Goal: Information Seeking & Learning: Learn about a topic

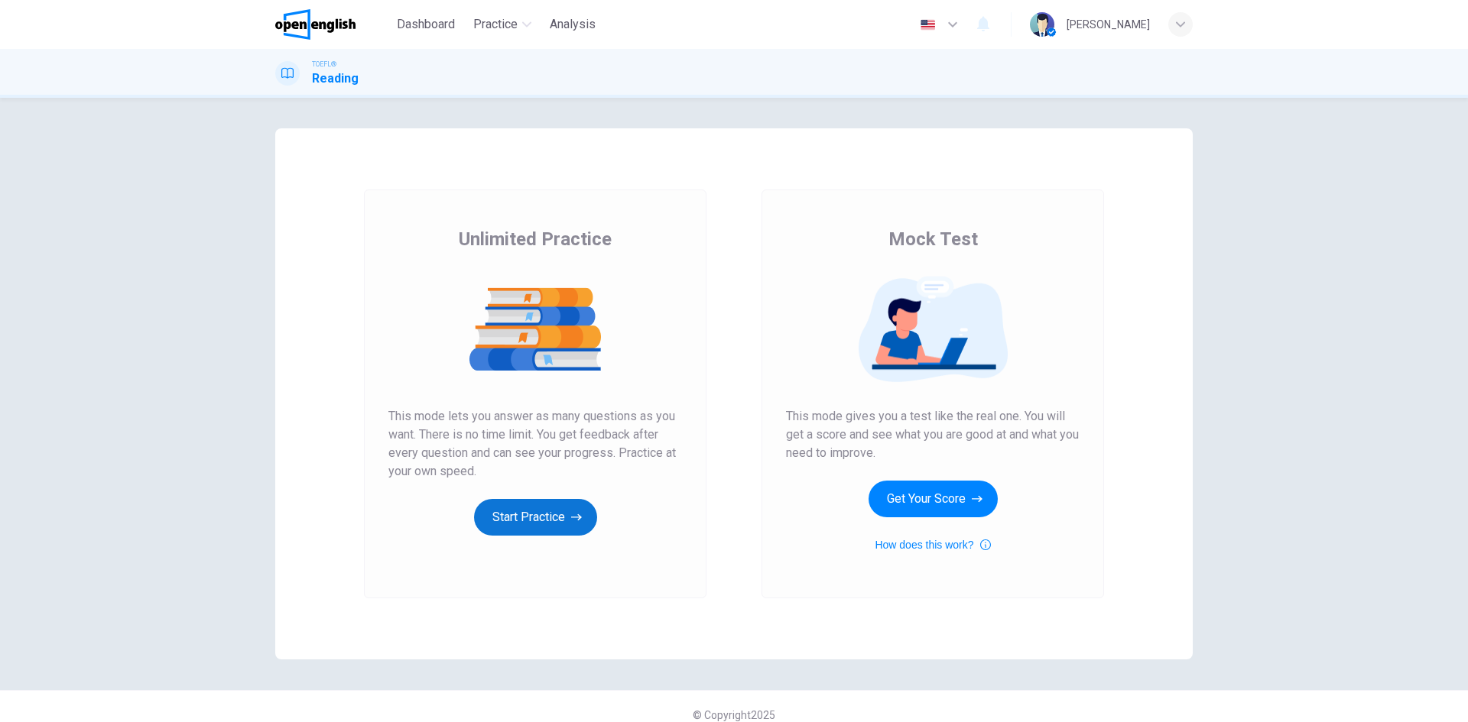
click at [541, 504] on button "Start Practice" at bounding box center [535, 517] width 123 height 37
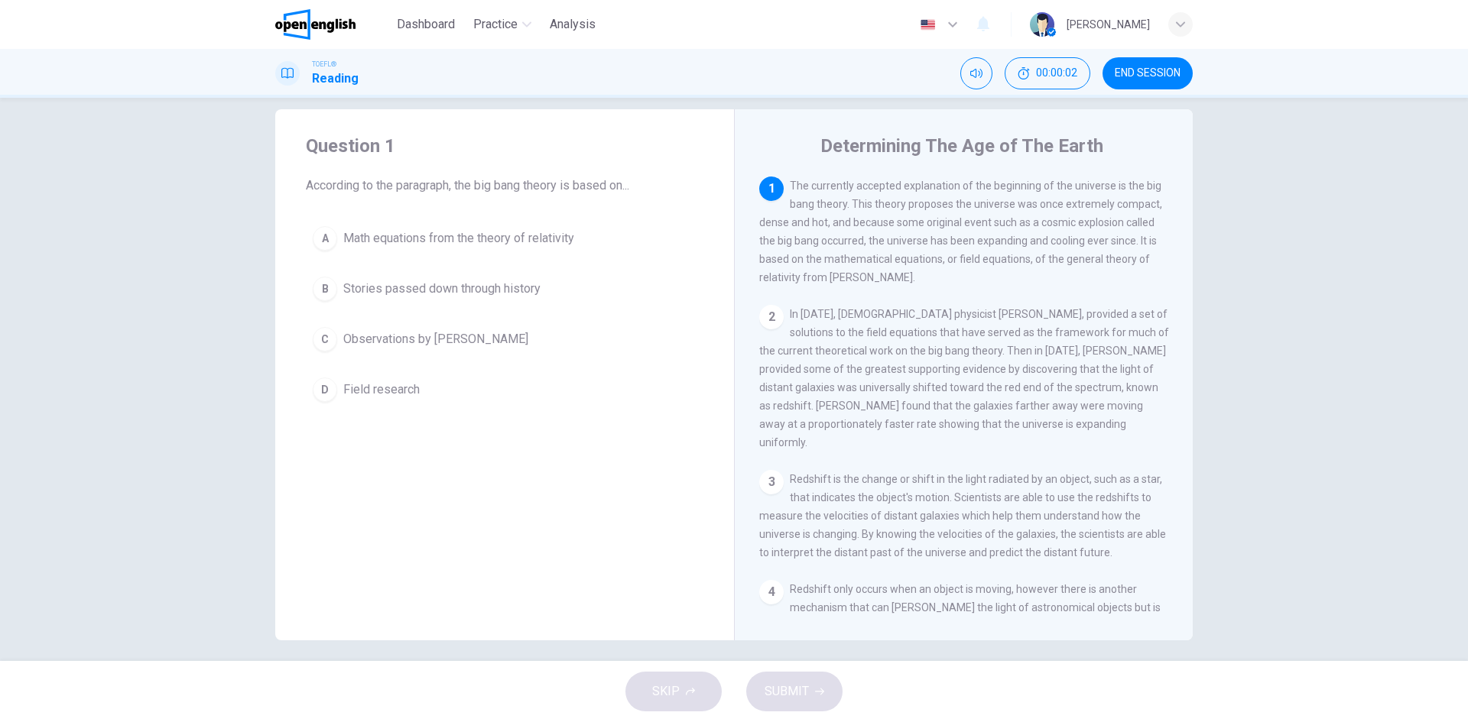
scroll to position [29, 0]
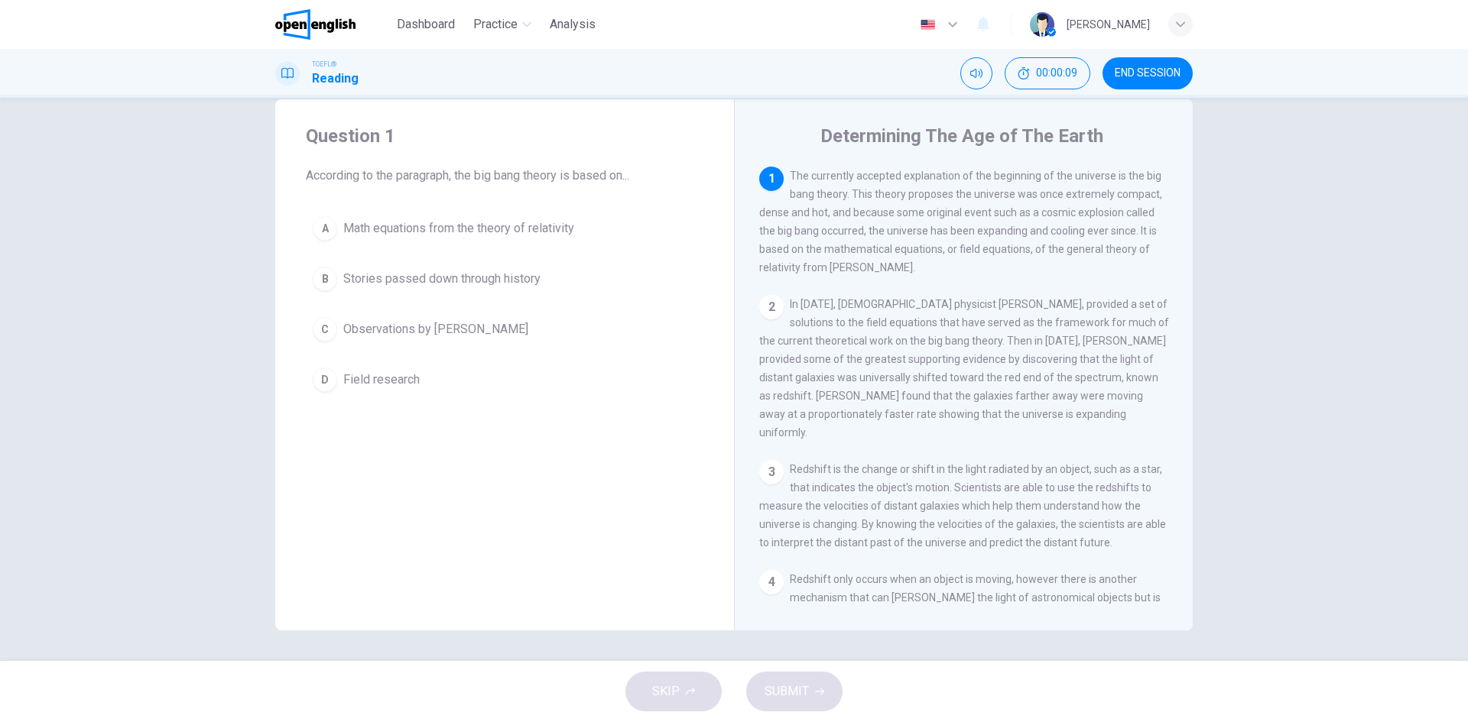
drag, startPoint x: 822, startPoint y: 135, endPoint x: 917, endPoint y: 136, distance: 95.6
click at [917, 136] on h4 "Determining The Age of The Earth" at bounding box center [961, 136] width 283 height 24
drag, startPoint x: 915, startPoint y: 143, endPoint x: 831, endPoint y: 136, distance: 84.4
click at [831, 136] on h4 "Determining The Age of The Earth" at bounding box center [961, 136] width 283 height 24
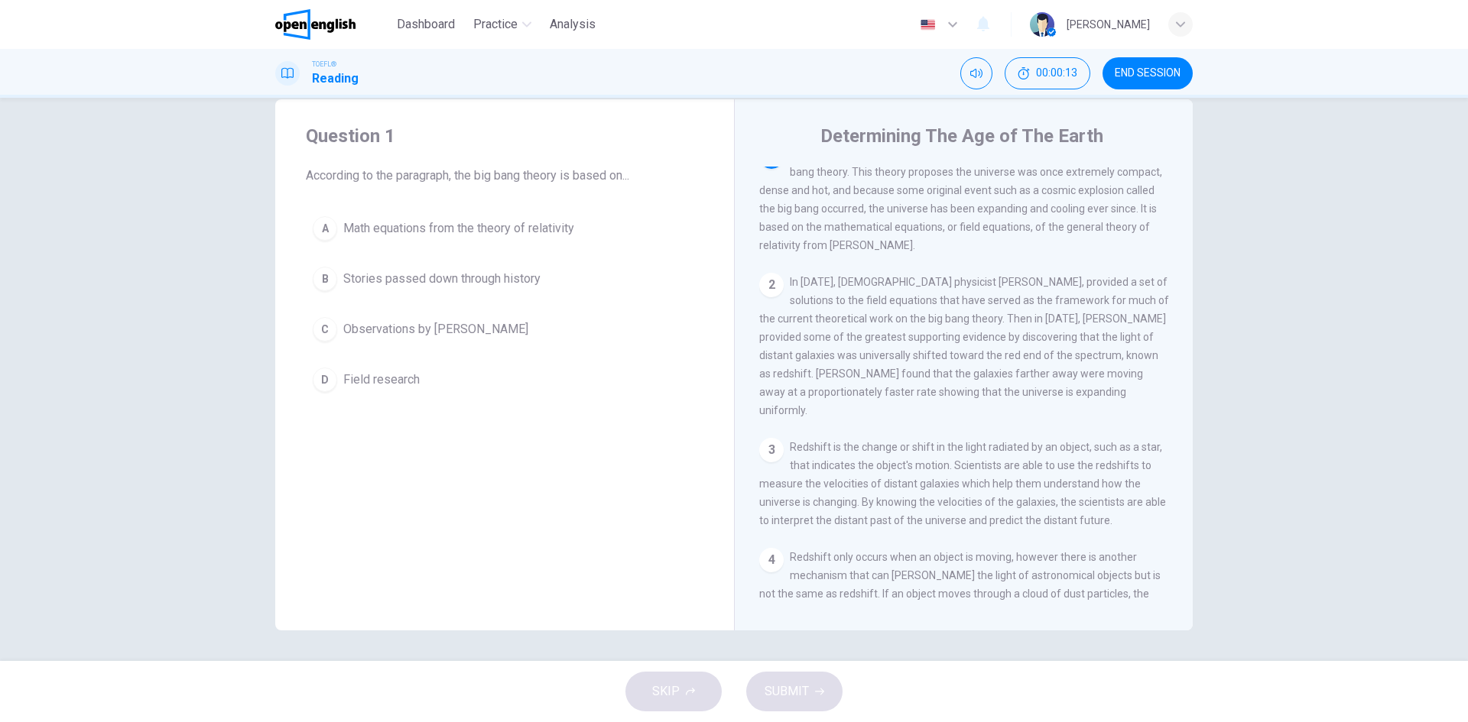
scroll to position [0, 0]
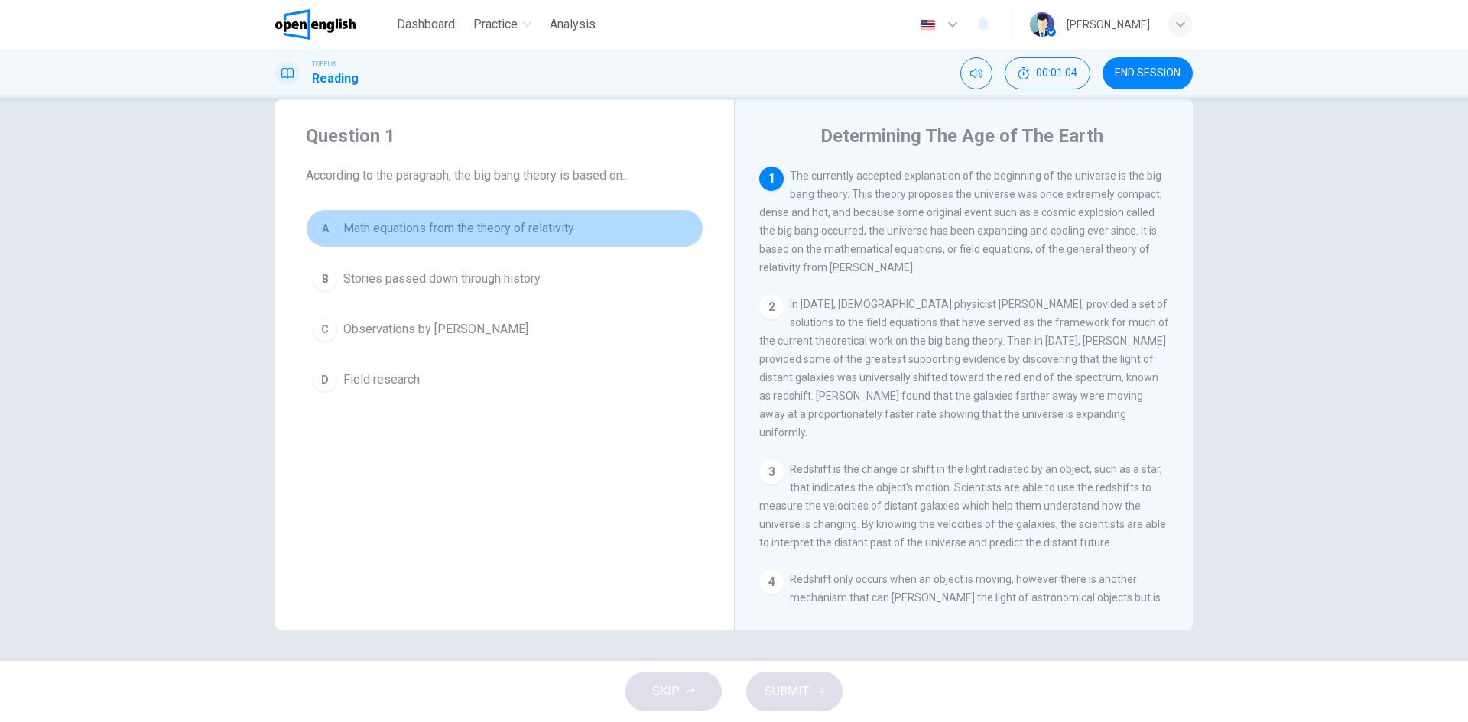
click at [465, 231] on span "Math equations from the theory of relativity" at bounding box center [458, 228] width 231 height 18
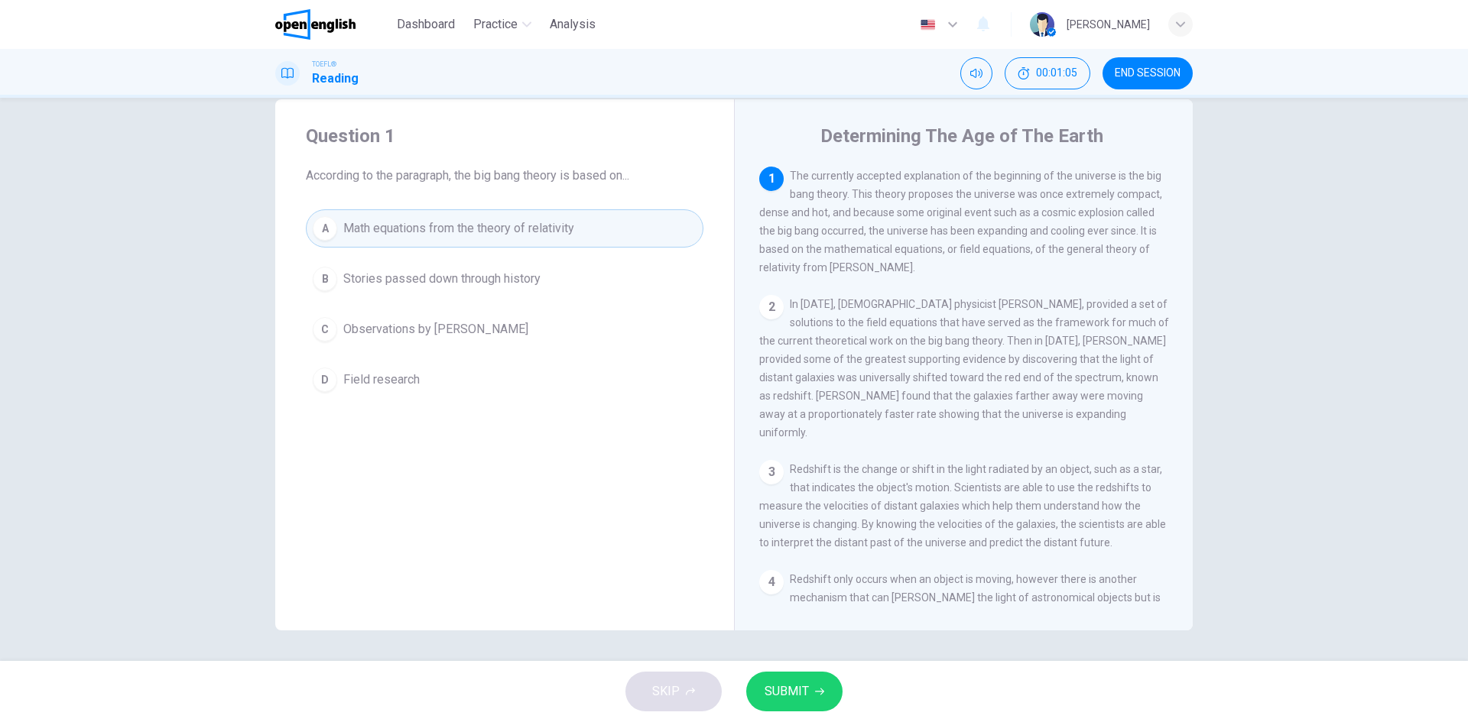
click at [791, 709] on button "SUBMIT" at bounding box center [794, 692] width 96 height 40
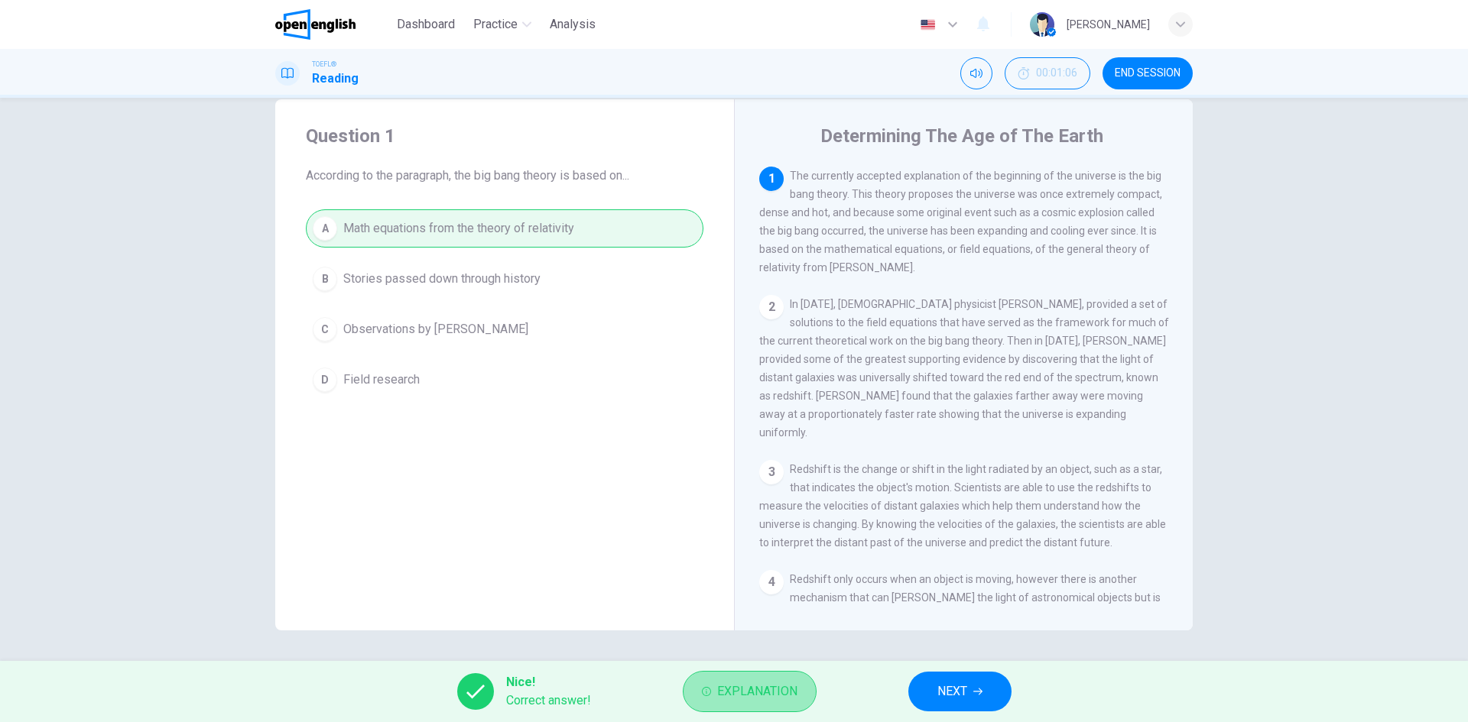
click at [694, 691] on button "Explanation" at bounding box center [750, 691] width 134 height 41
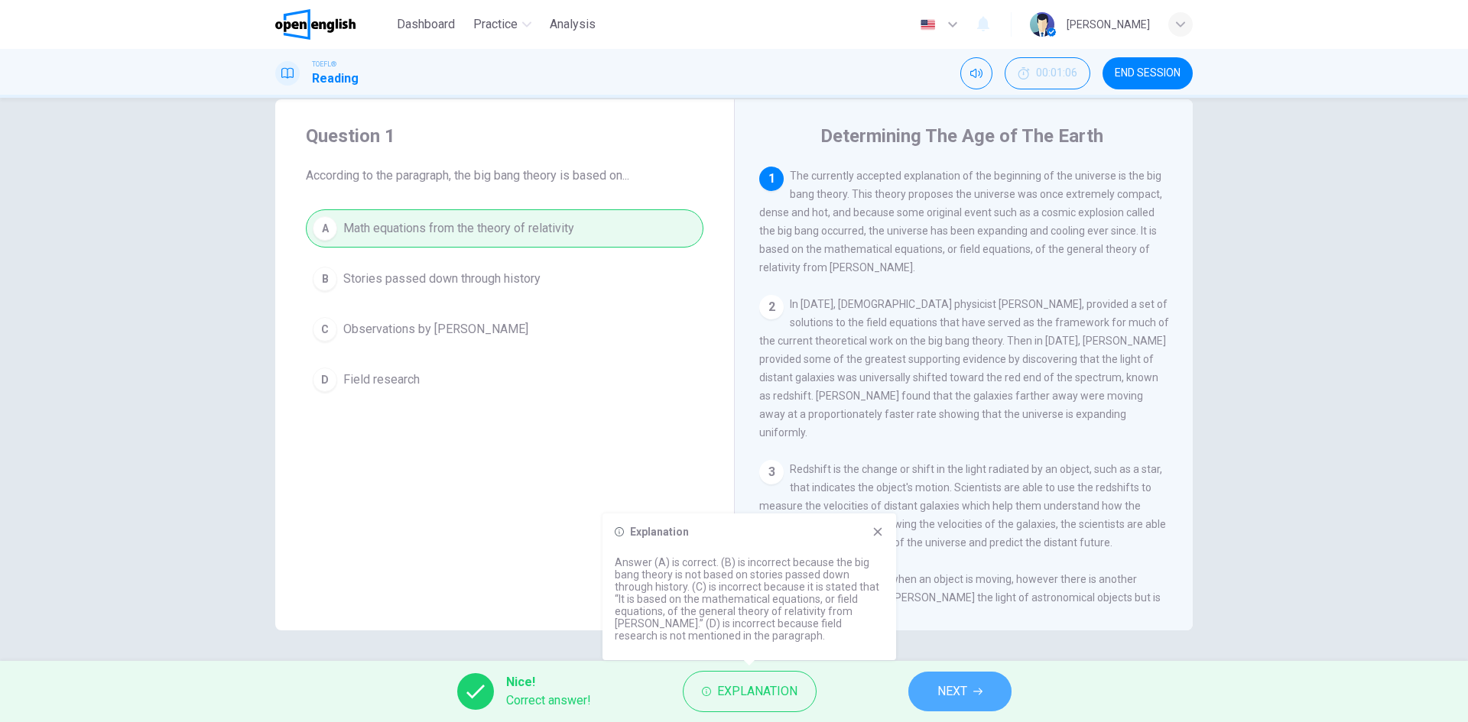
click at [995, 681] on button "NEXT" at bounding box center [959, 692] width 103 height 40
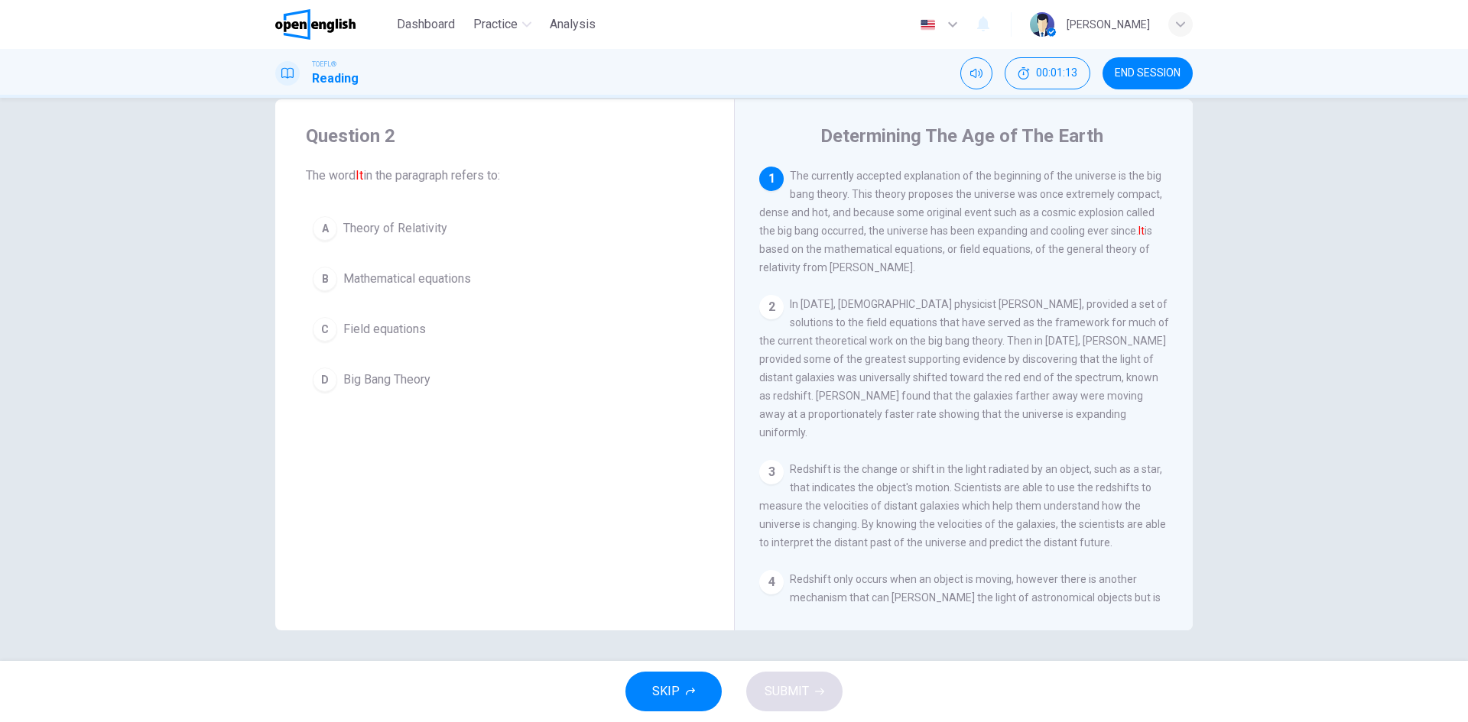
drag, startPoint x: 456, startPoint y: 174, endPoint x: 498, endPoint y: 176, distance: 41.3
click at [498, 176] on span "The word It in the paragraph refers to:" at bounding box center [504, 176] width 397 height 18
drag, startPoint x: 470, startPoint y: 174, endPoint x: 483, endPoint y: 175, distance: 13.0
click at [483, 175] on span "The word It in the paragraph refers to:" at bounding box center [504, 176] width 397 height 18
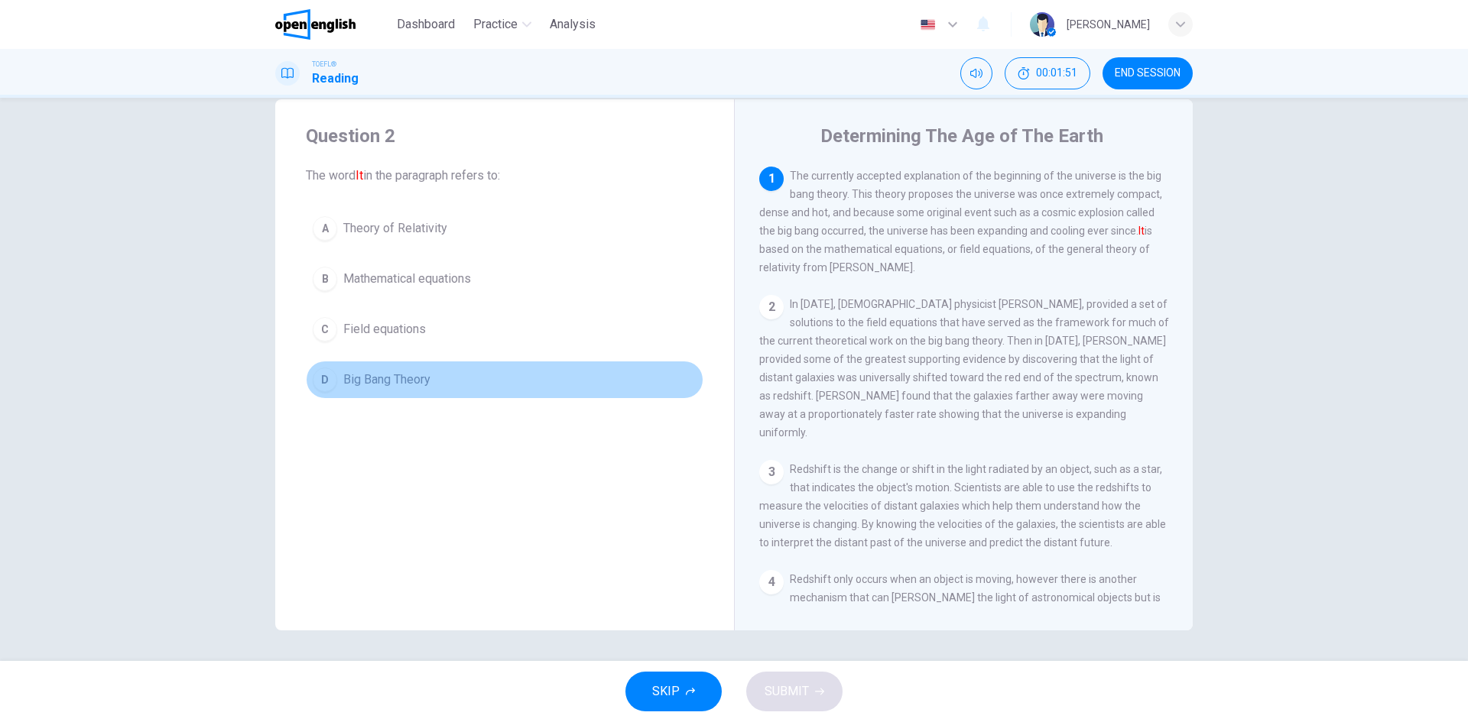
click at [421, 388] on span "Big Bang Theory" at bounding box center [386, 380] width 87 height 18
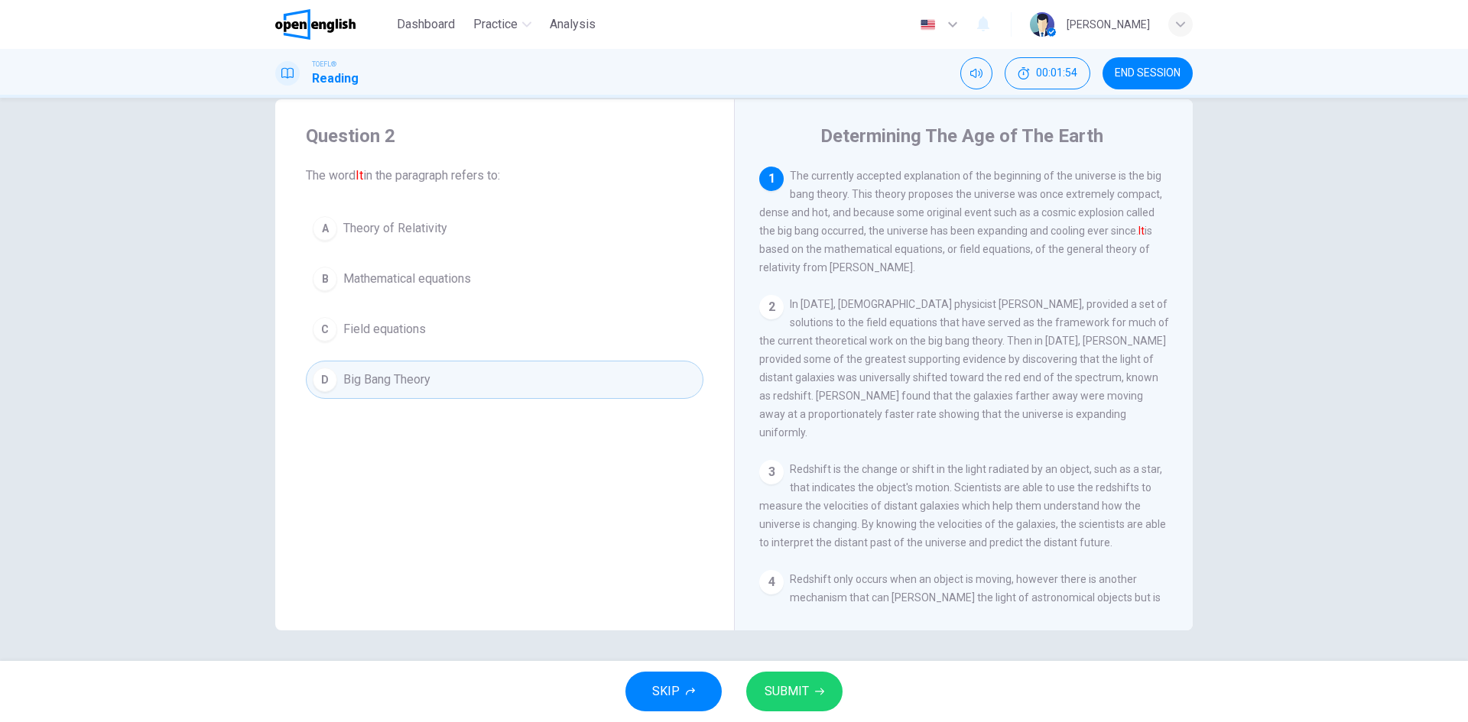
click at [790, 688] on span "SUBMIT" at bounding box center [786, 691] width 44 height 21
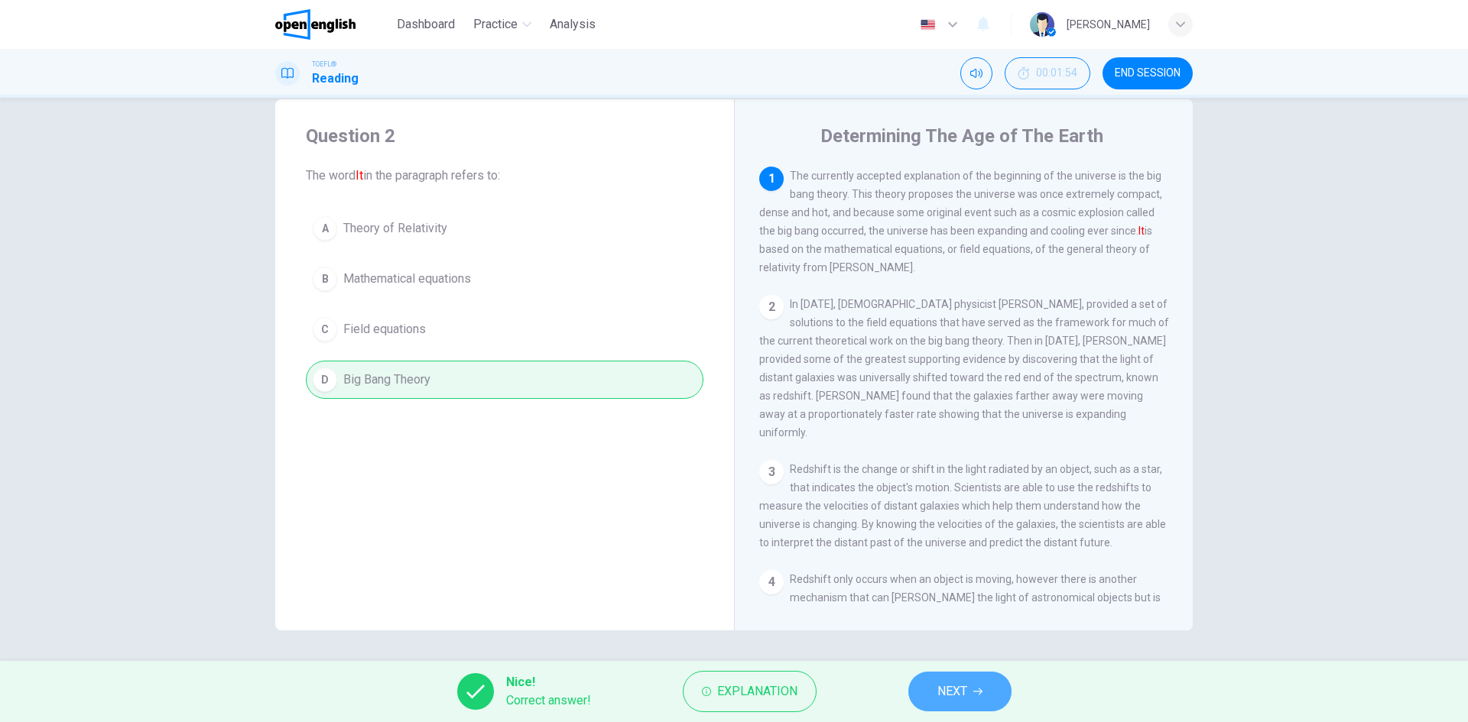
click at [973, 686] on button "NEXT" at bounding box center [959, 692] width 103 height 40
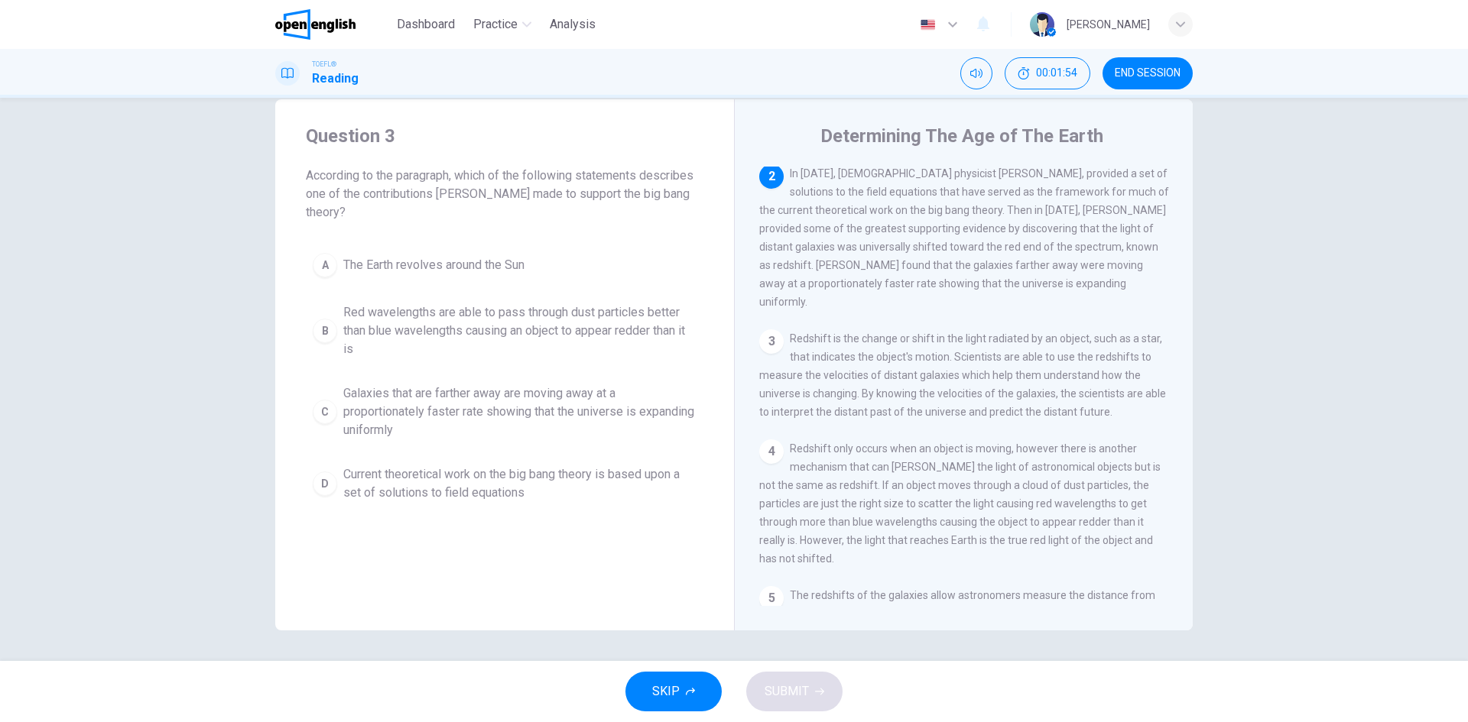
scroll to position [133, 0]
drag, startPoint x: 524, startPoint y: 170, endPoint x: 605, endPoint y: 185, distance: 81.7
click at [605, 185] on span "According to the paragraph, which of the following statements describes one of …" at bounding box center [504, 194] width 397 height 55
click at [357, 407] on span "Galaxies that are farther away are moving away at a proportionately faster rate…" at bounding box center [519, 411] width 353 height 55
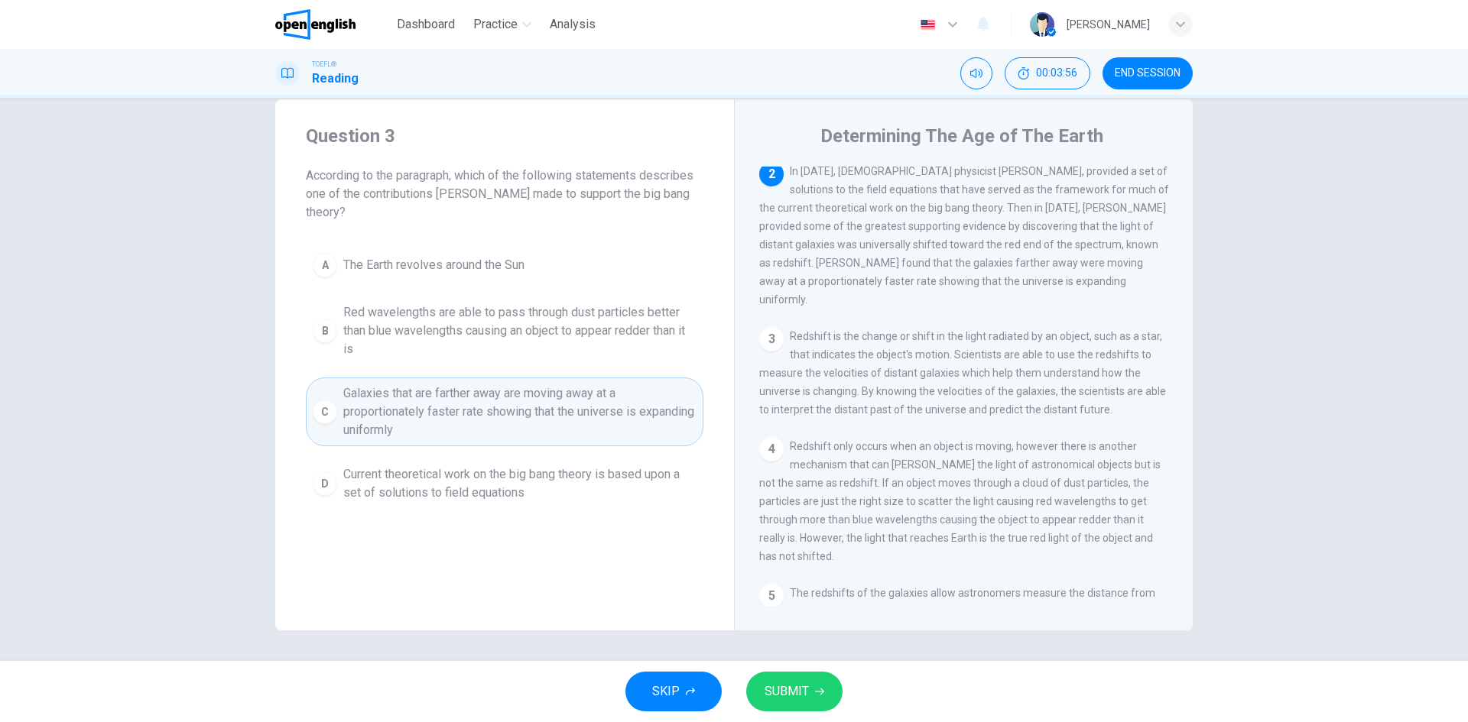
click at [751, 706] on div "SKIP SUBMIT" at bounding box center [734, 691] width 1468 height 61
click at [783, 687] on span "SUBMIT" at bounding box center [786, 691] width 44 height 21
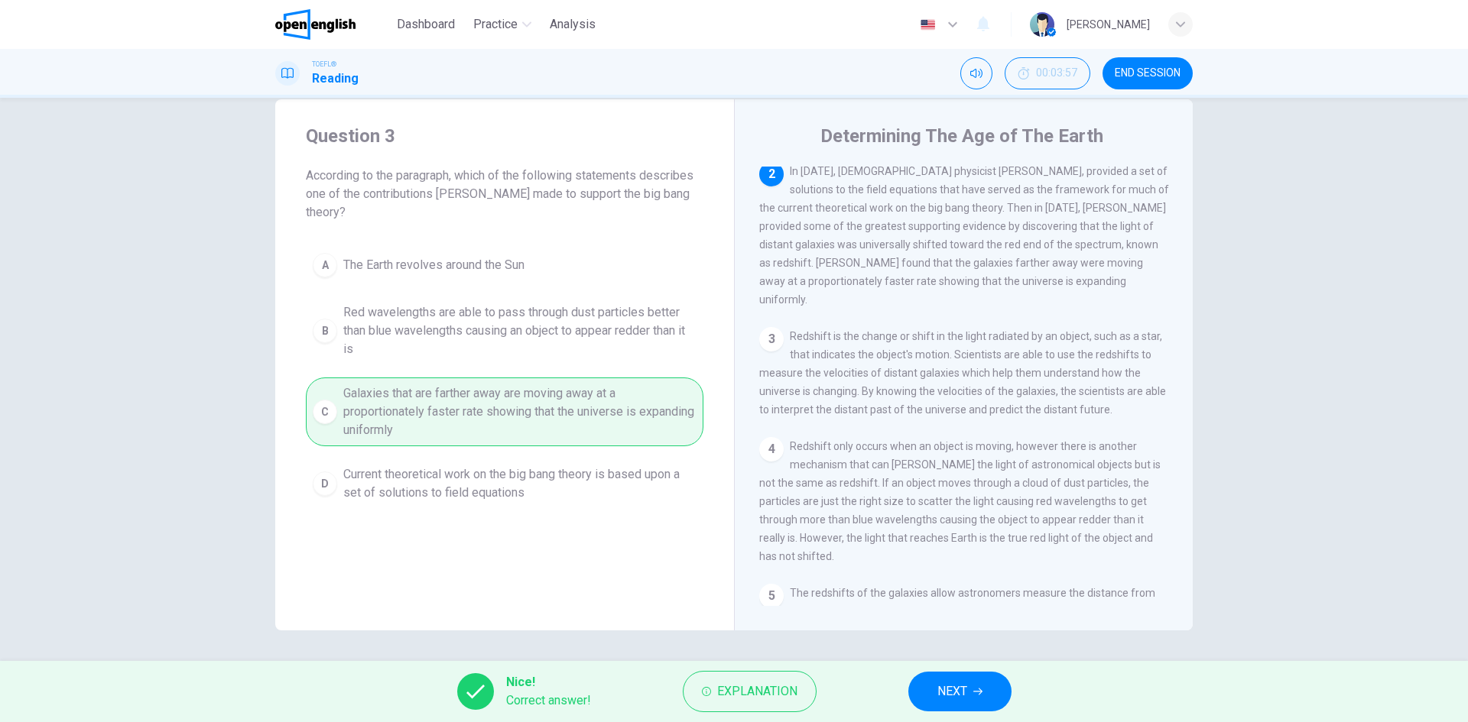
click at [946, 683] on span "NEXT" at bounding box center [952, 691] width 30 height 21
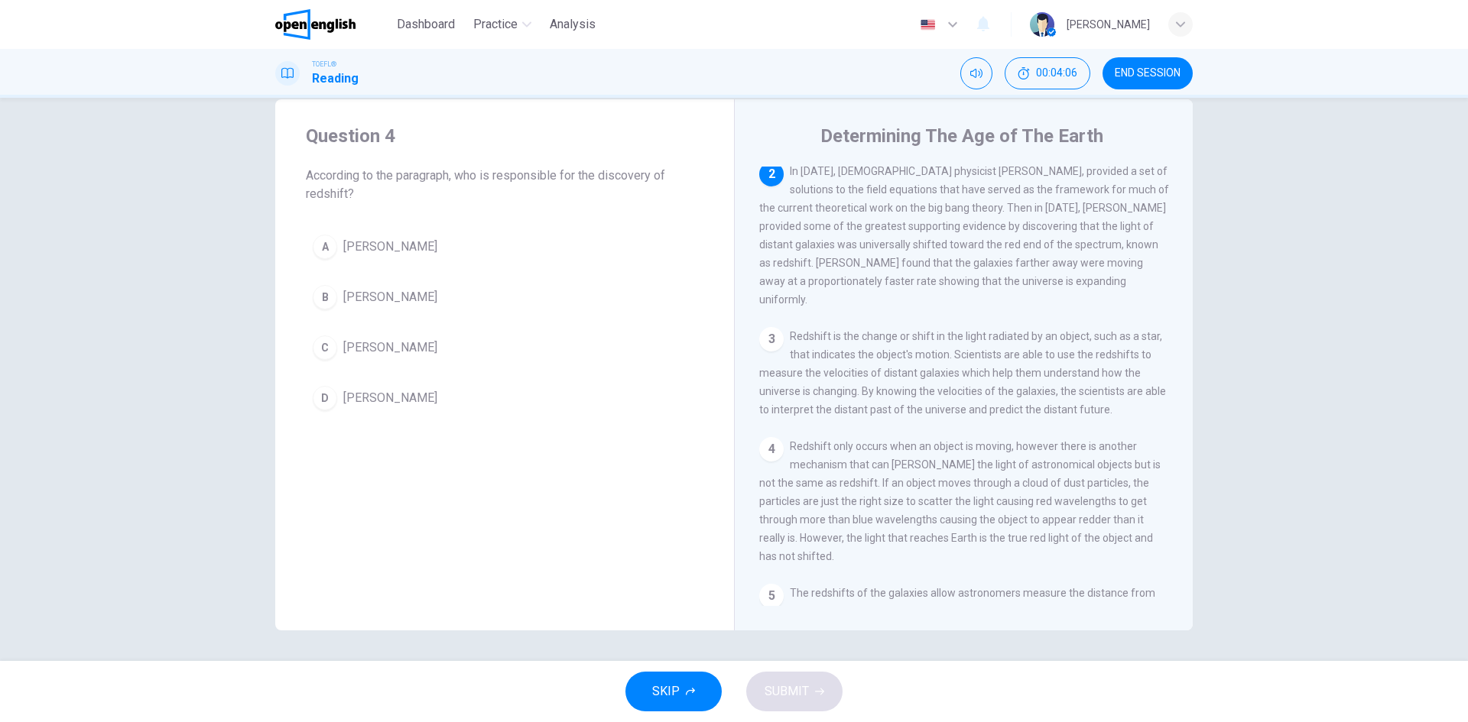
click at [420, 287] on button "B [PERSON_NAME]" at bounding box center [504, 297] width 397 height 38
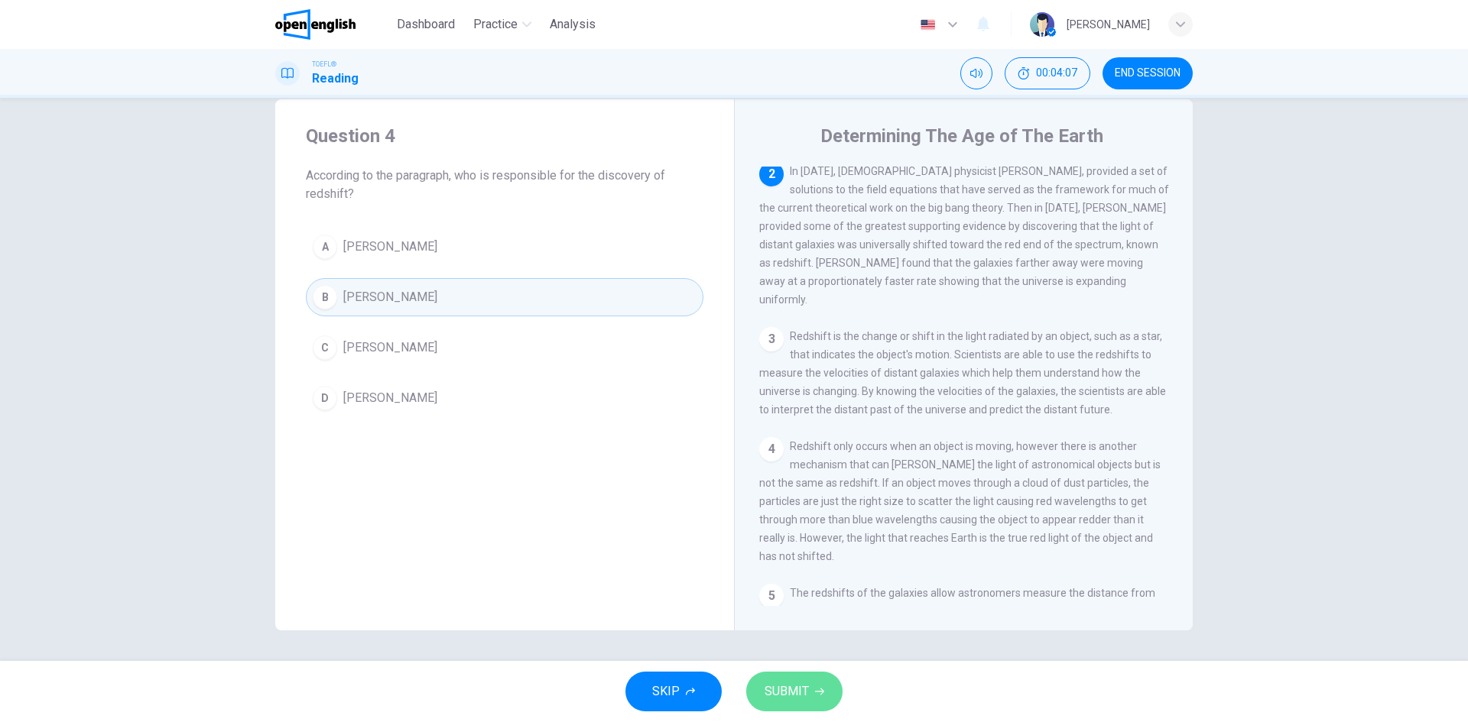
click at [806, 682] on span "SUBMIT" at bounding box center [786, 691] width 44 height 21
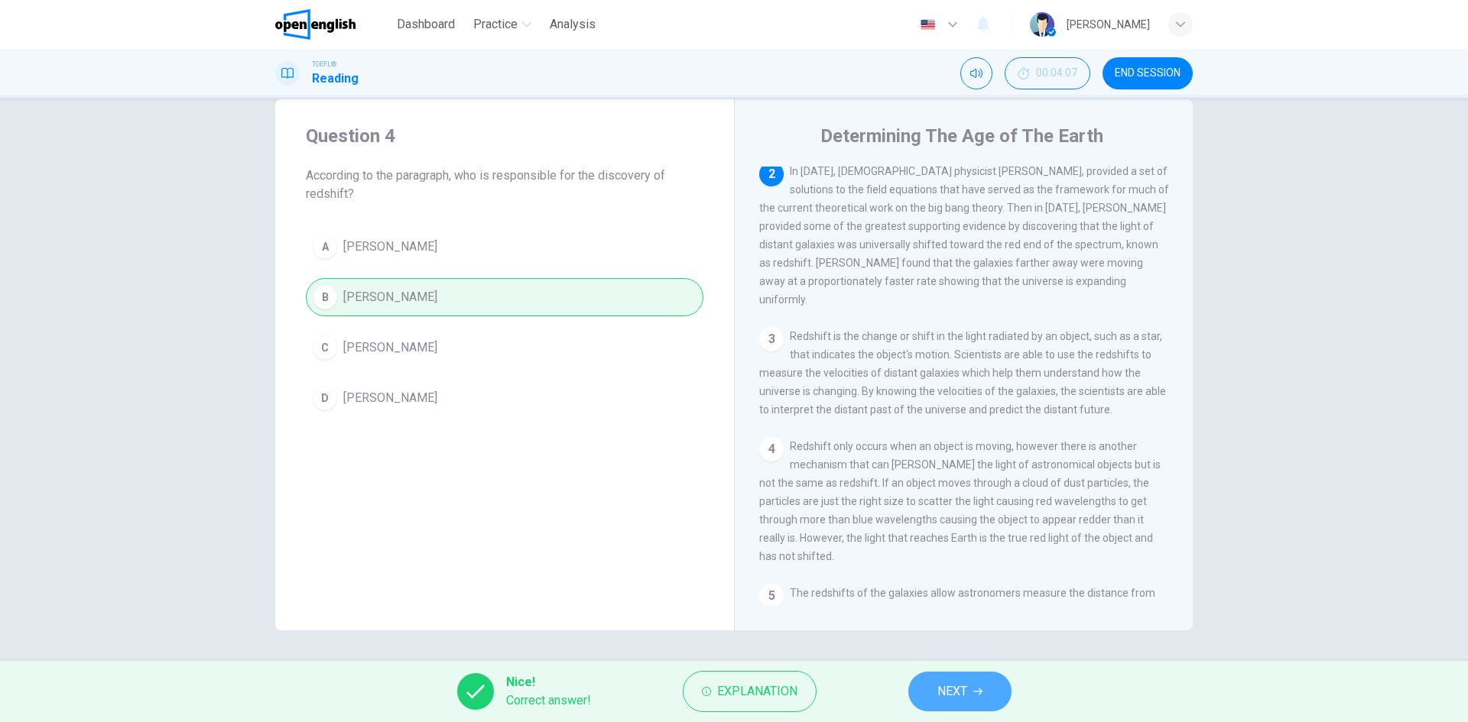
click at [995, 693] on button "NEXT" at bounding box center [959, 692] width 103 height 40
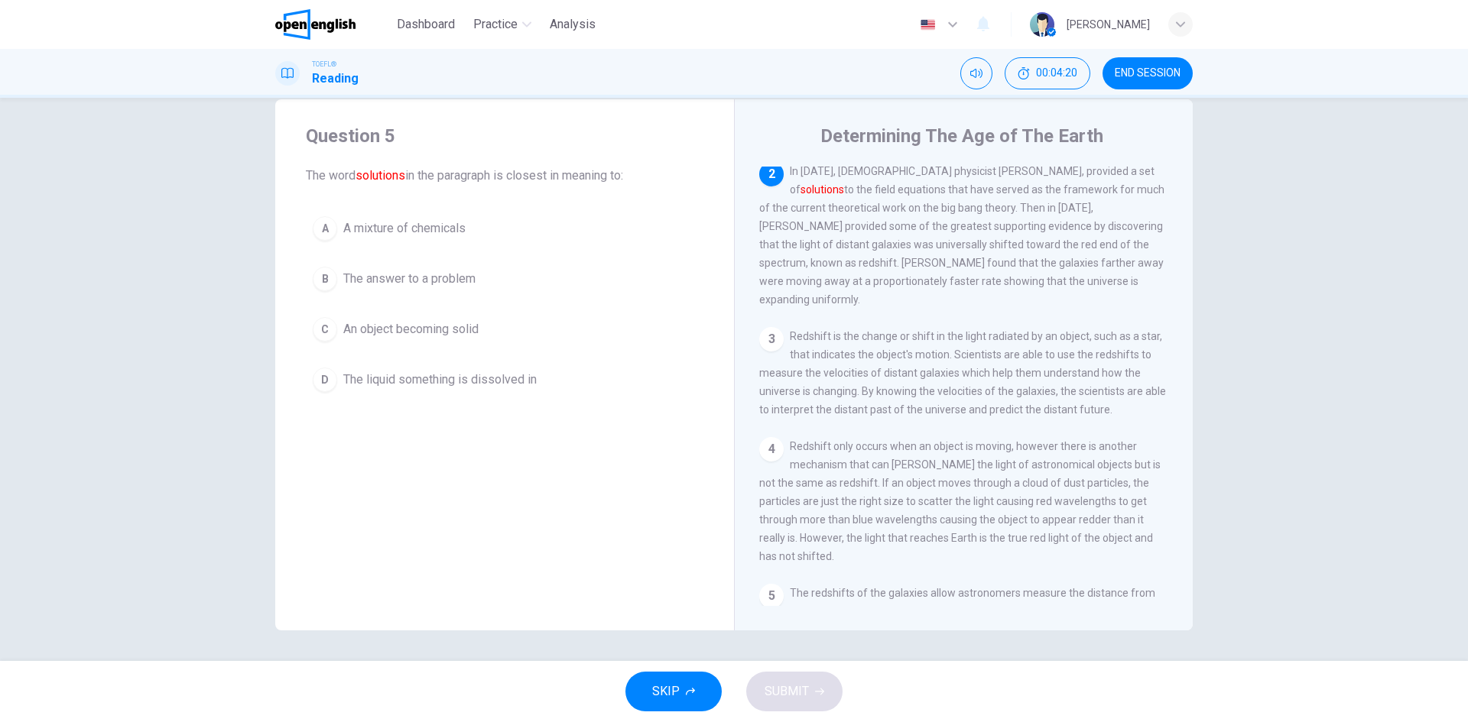
drag, startPoint x: 832, startPoint y: 198, endPoint x: 882, endPoint y: 198, distance: 49.7
click at [882, 198] on span "In [DATE], [DEMOGRAPHIC_DATA] physicist [PERSON_NAME], provided a set of soluti…" at bounding box center [961, 235] width 405 height 141
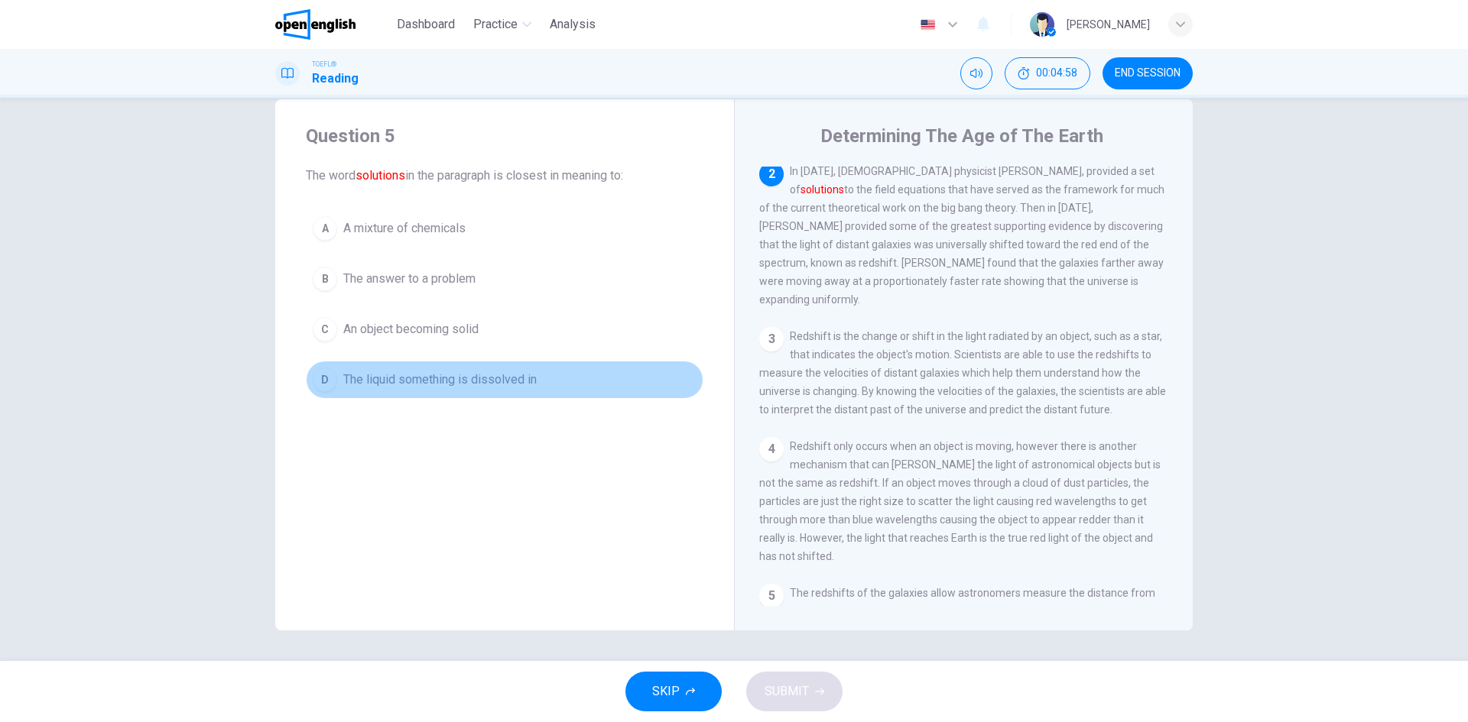
click at [449, 383] on span "The liquid something is dissolved in" at bounding box center [439, 380] width 193 height 18
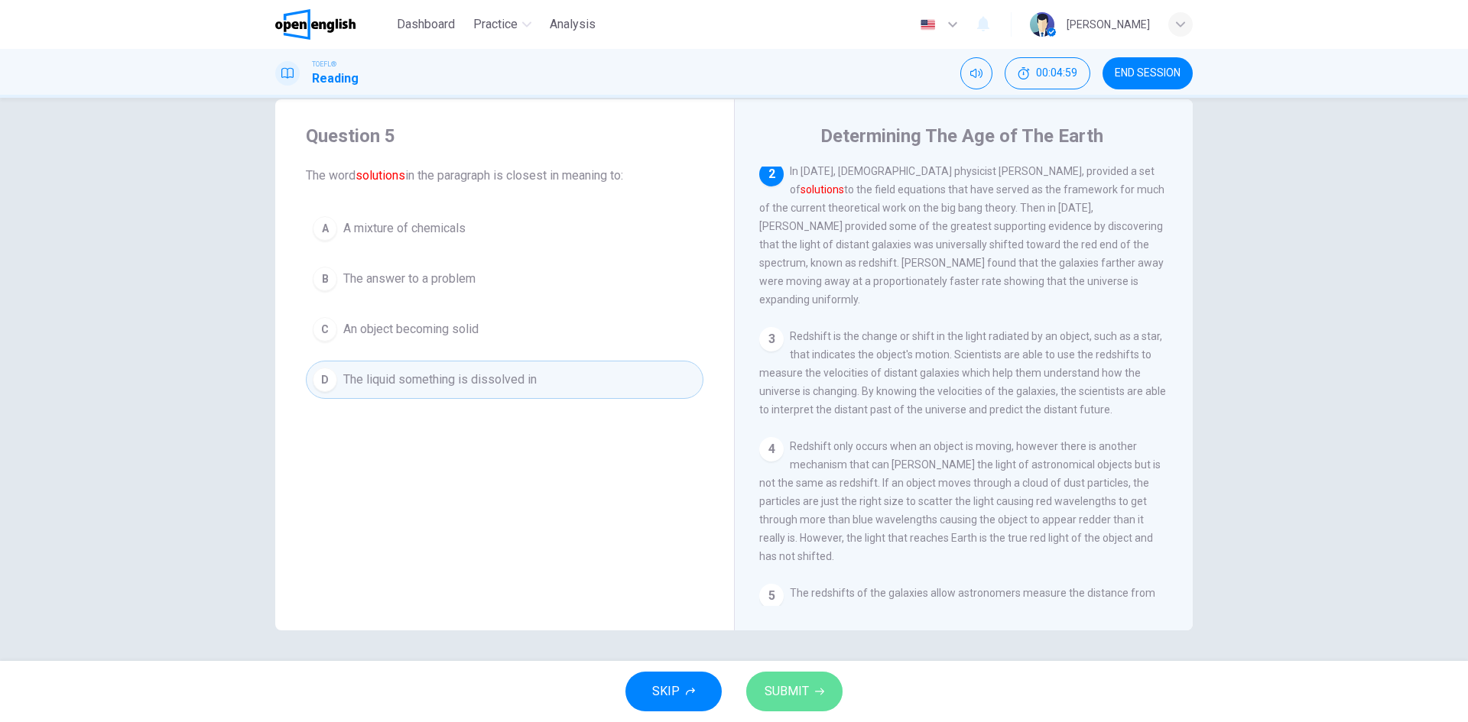
click at [777, 686] on span "SUBMIT" at bounding box center [786, 691] width 44 height 21
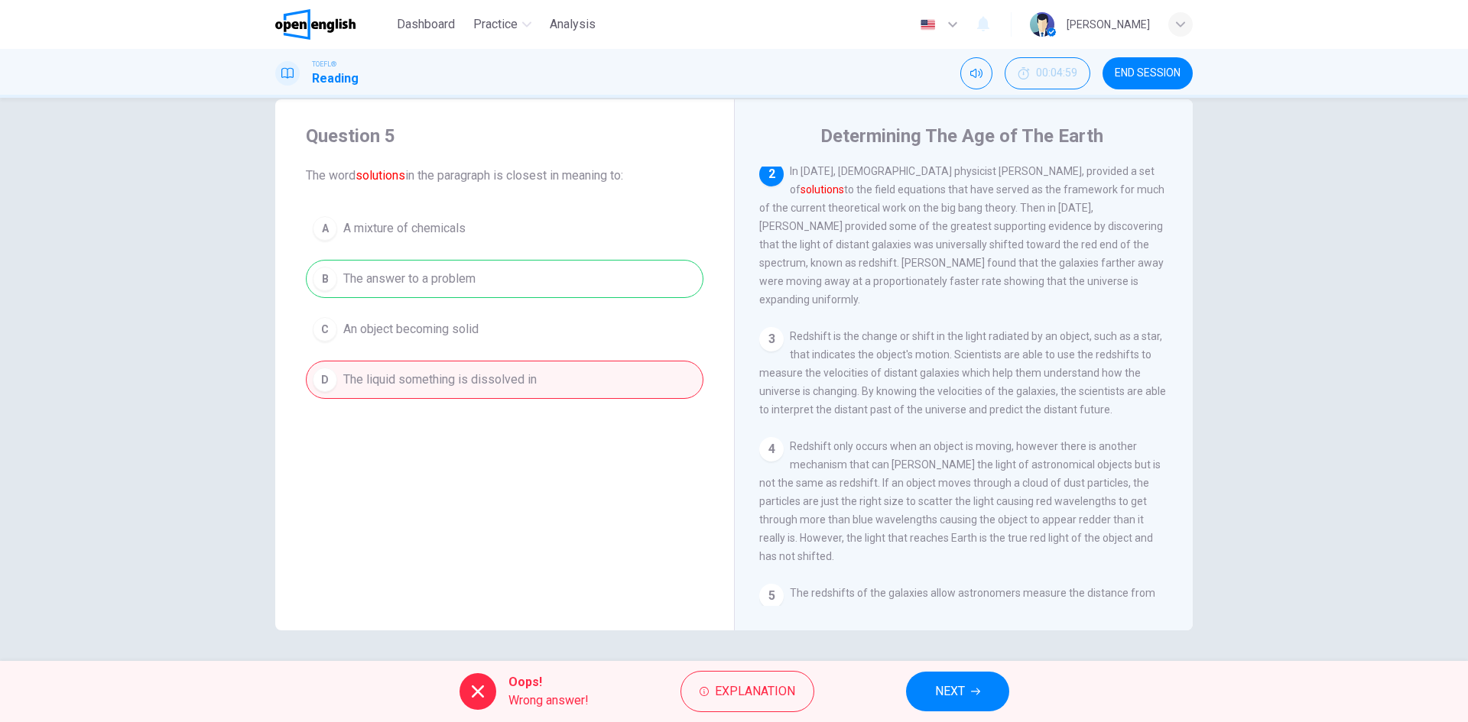
click at [967, 700] on button "NEXT" at bounding box center [957, 692] width 103 height 40
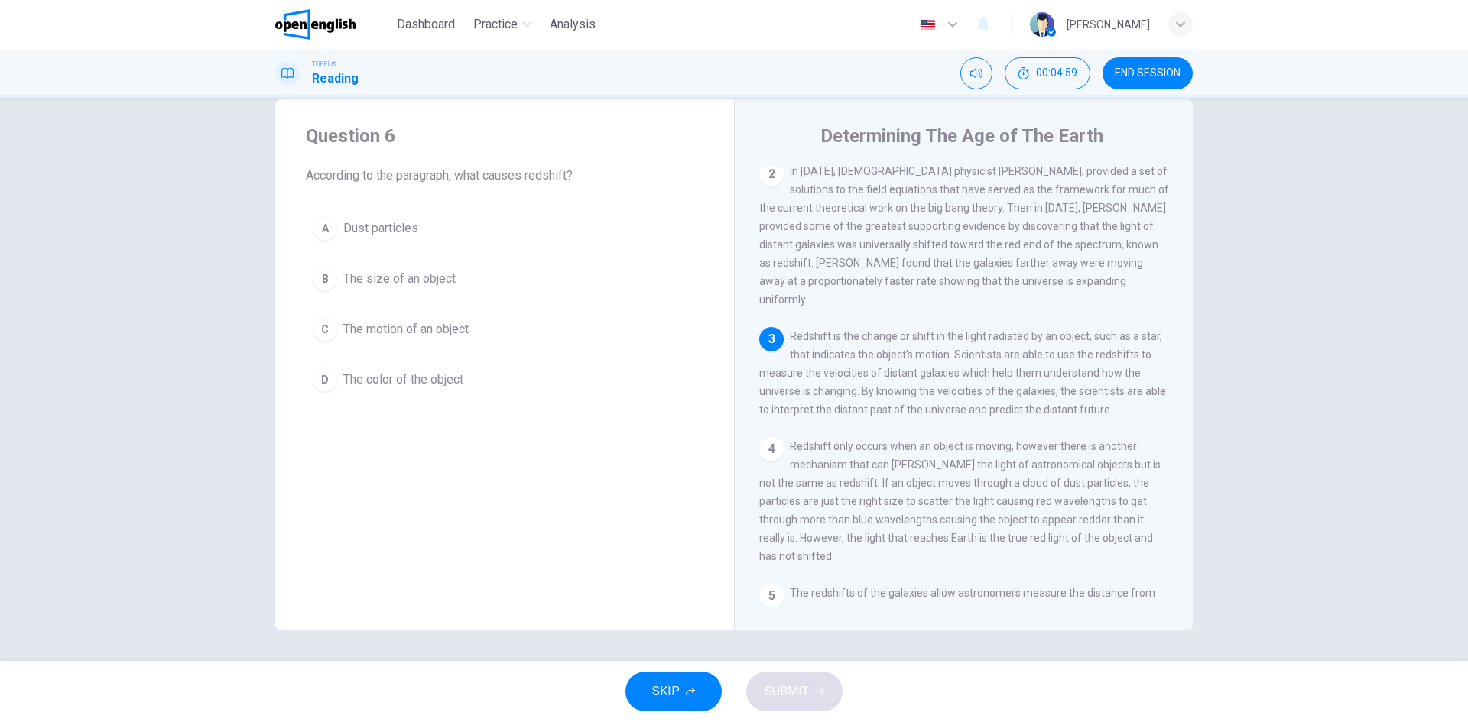
scroll to position [264, 0]
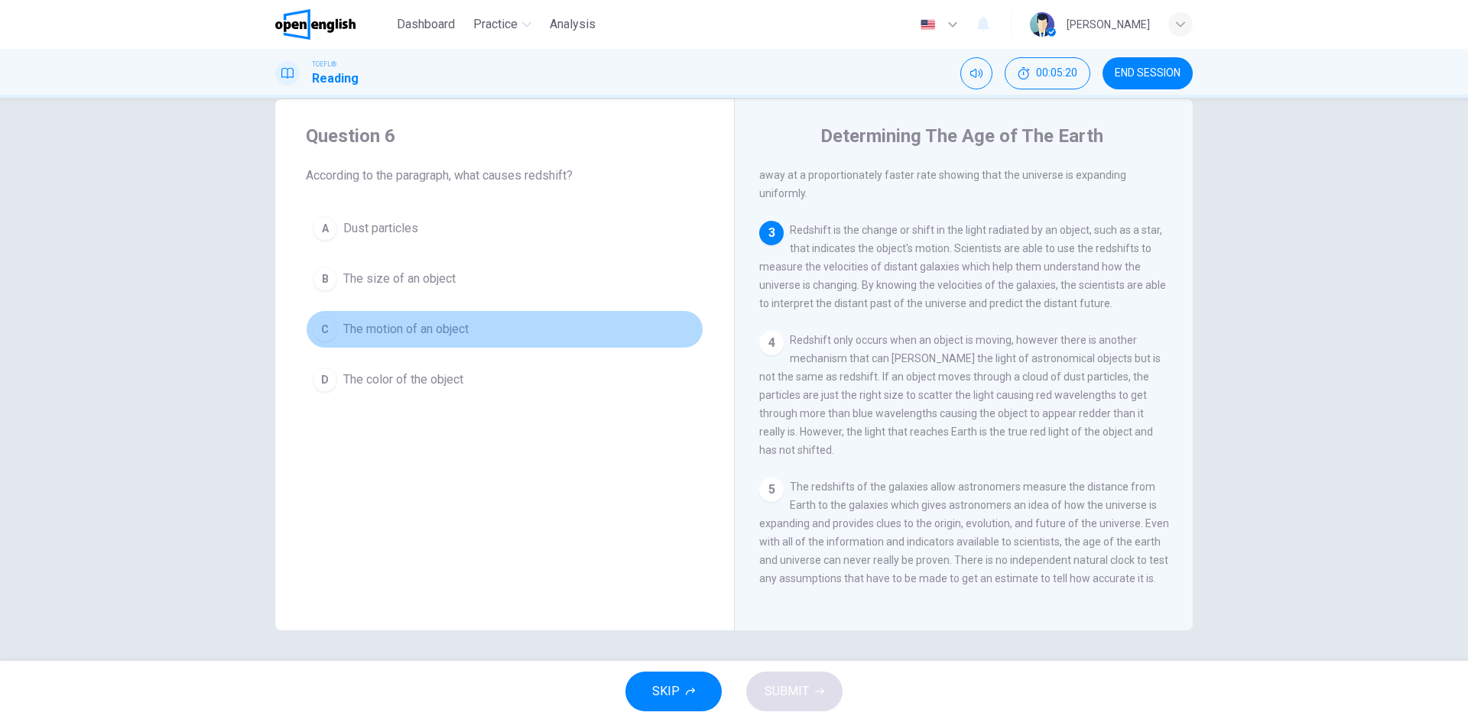
click at [425, 327] on span "The motion of an object" at bounding box center [405, 329] width 125 height 18
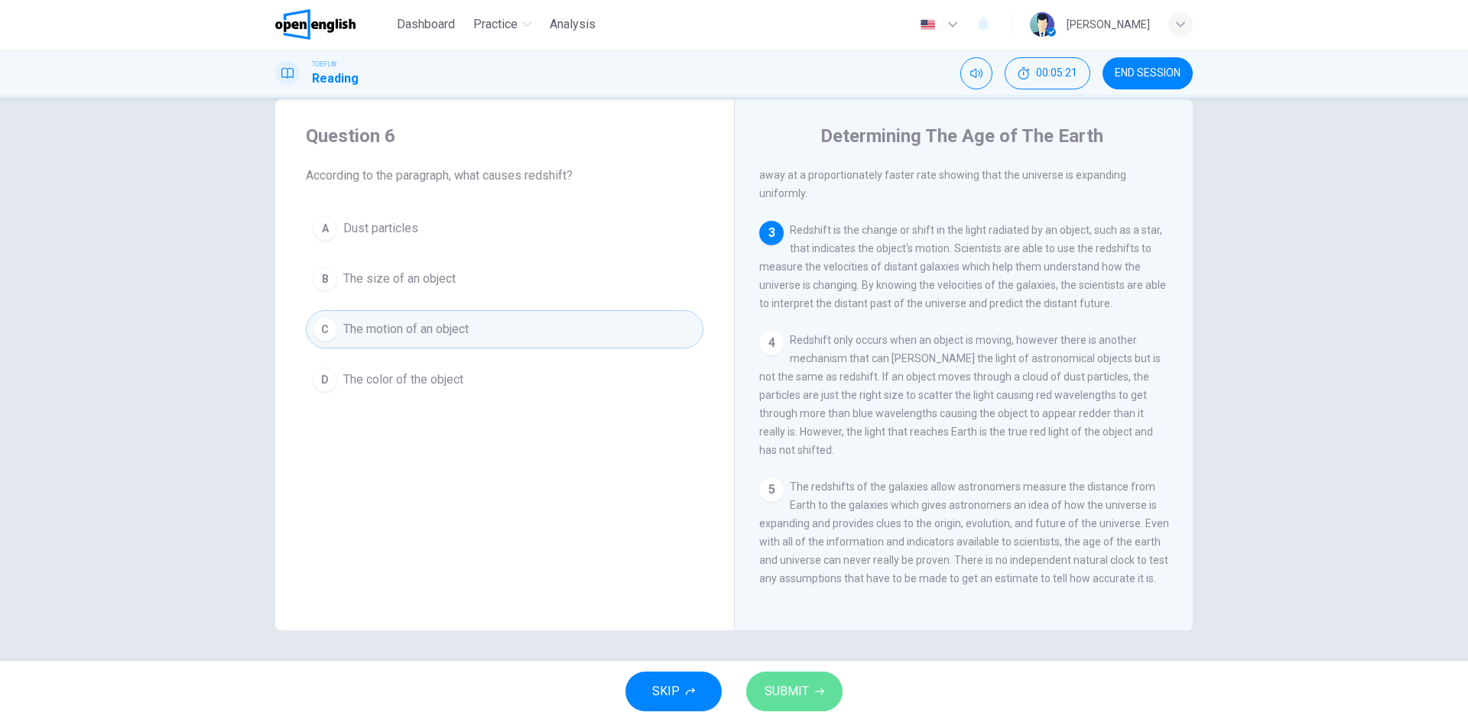
click at [768, 689] on span "SUBMIT" at bounding box center [786, 691] width 44 height 21
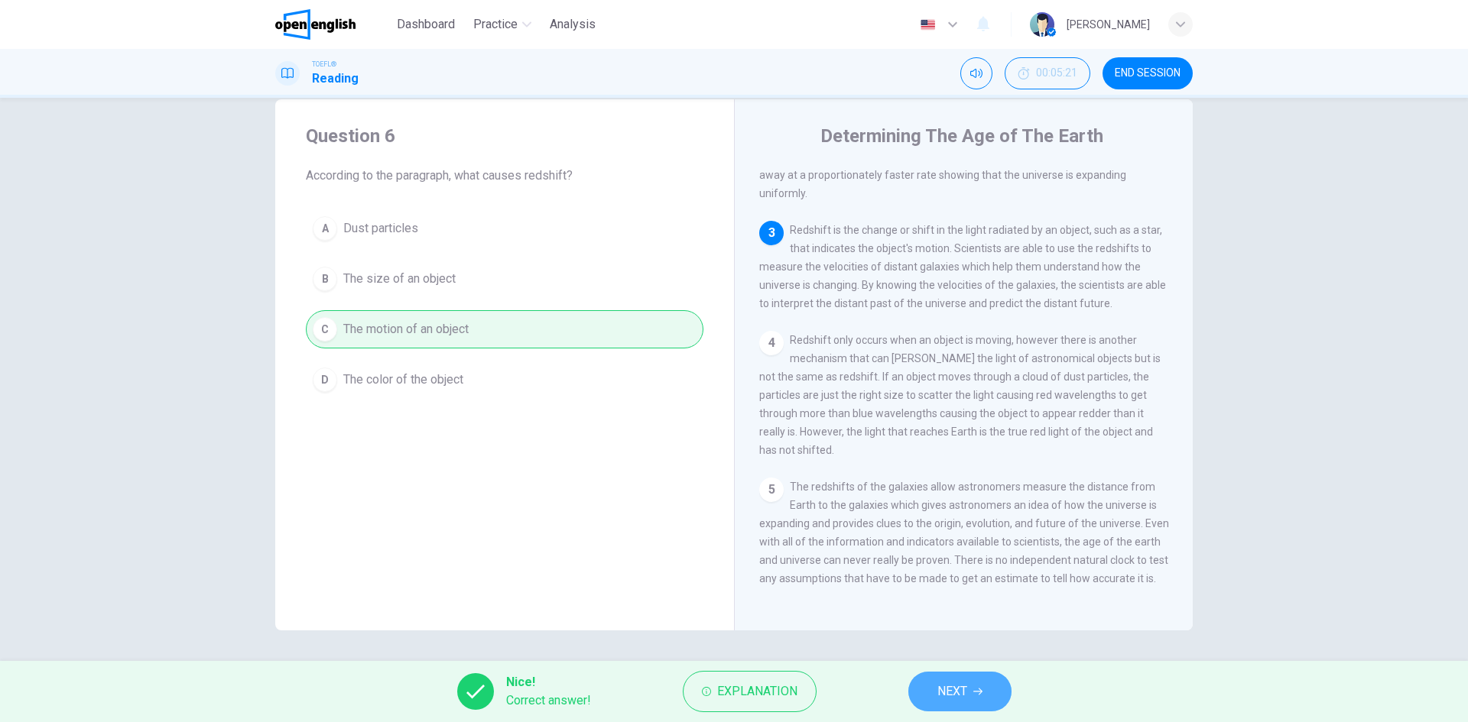
click at [932, 695] on button "NEXT" at bounding box center [959, 692] width 103 height 40
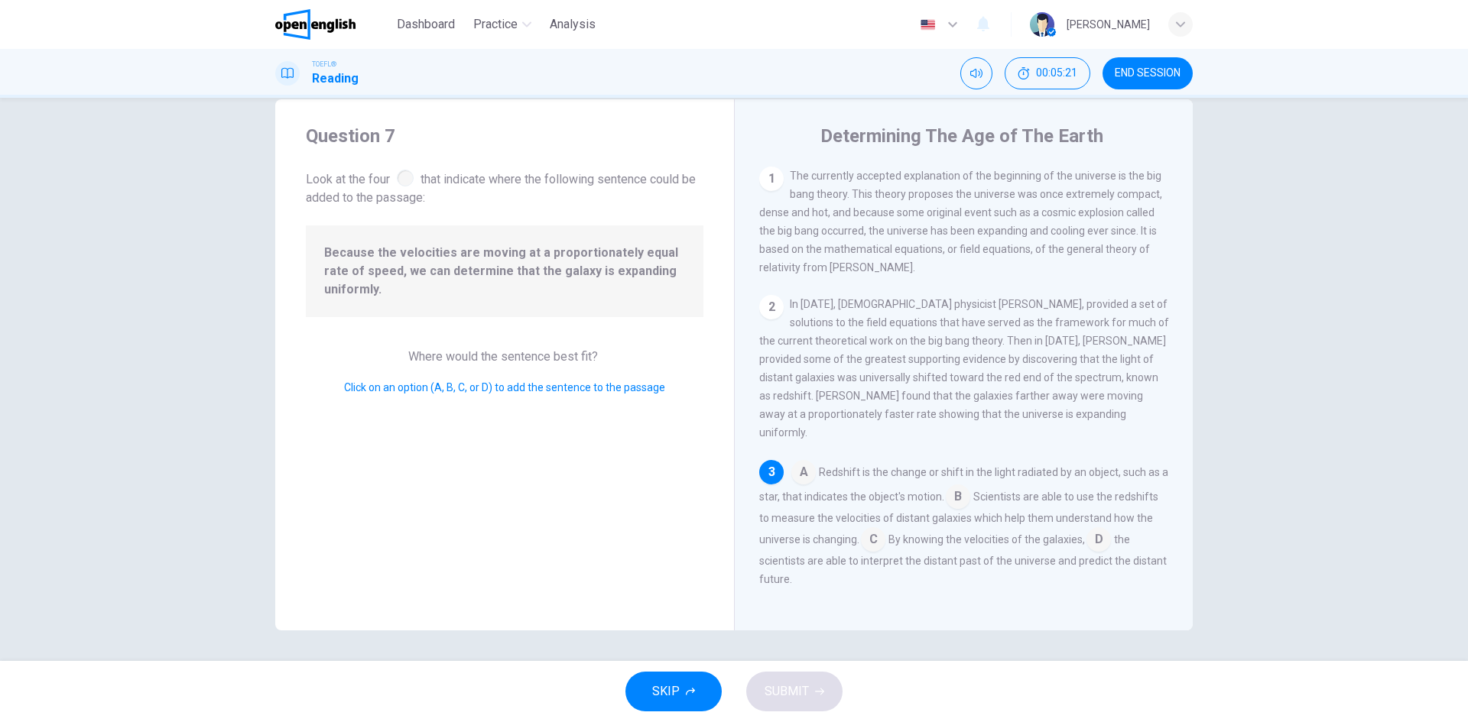
scroll to position [127, 0]
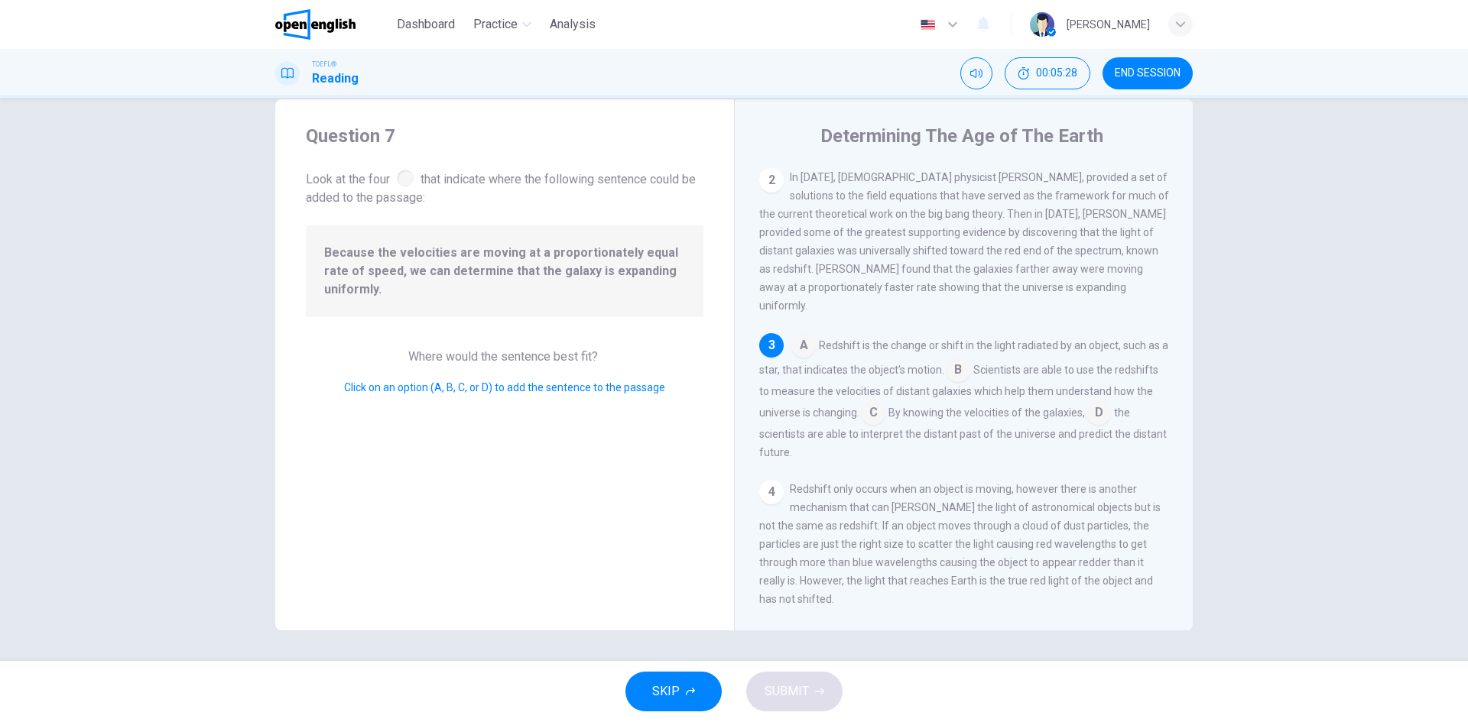
click at [405, 175] on div at bounding box center [405, 178] width 17 height 17
click at [800, 338] on input at bounding box center [803, 347] width 24 height 24
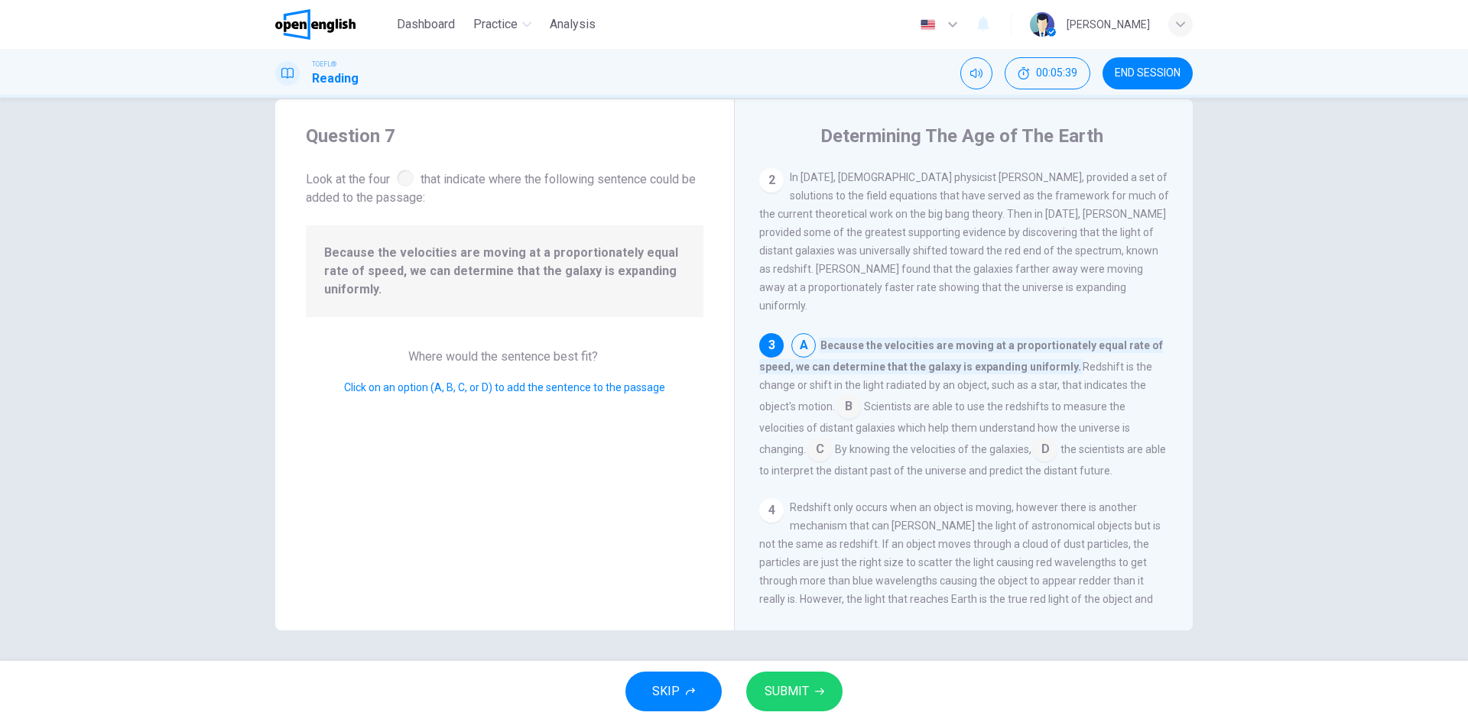
click at [804, 341] on input at bounding box center [803, 347] width 24 height 24
click at [767, 339] on div "3" at bounding box center [771, 345] width 24 height 24
click at [397, 180] on div at bounding box center [405, 178] width 17 height 17
click at [401, 180] on div at bounding box center [405, 178] width 17 height 17
drag, startPoint x: 401, startPoint y: 180, endPoint x: 687, endPoint y: 338, distance: 326.4
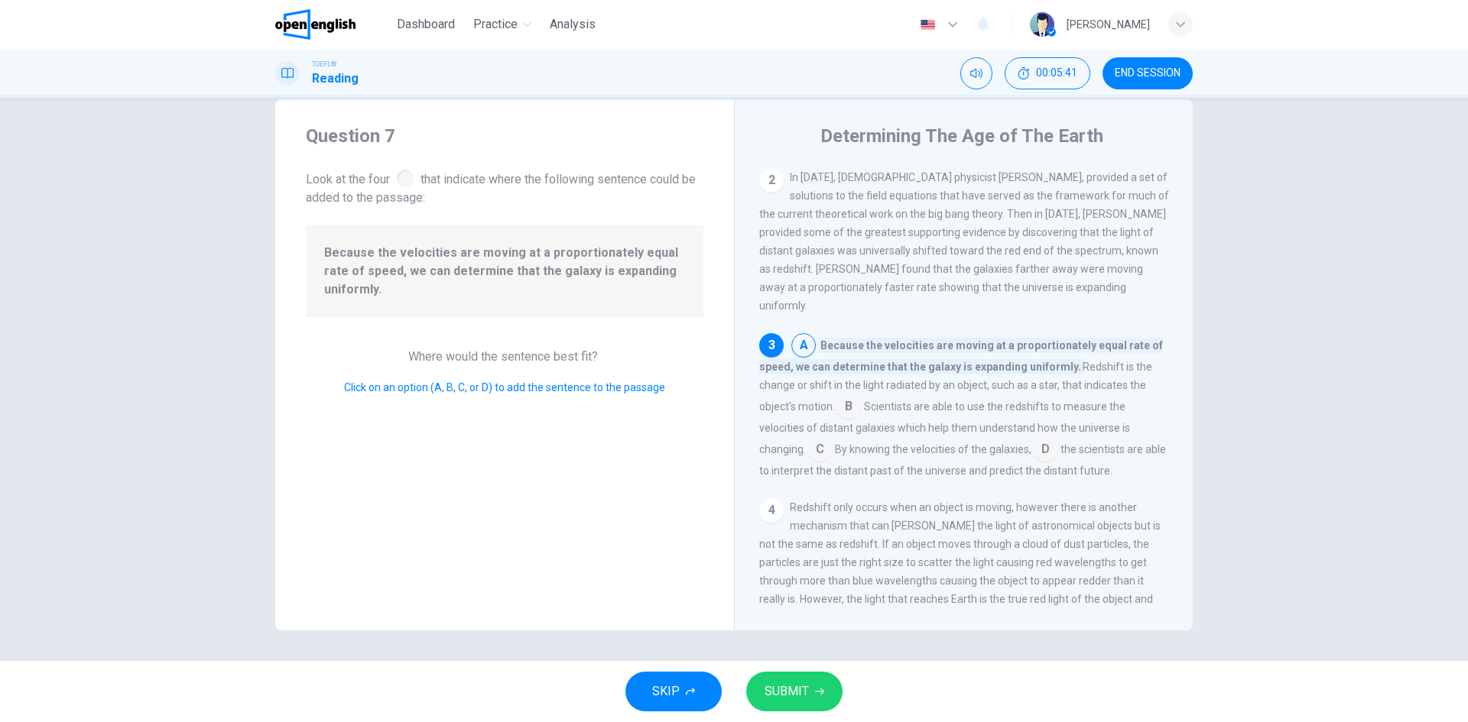
click at [402, 180] on div at bounding box center [405, 178] width 17 height 17
click at [763, 499] on div "4" at bounding box center [771, 510] width 24 height 24
click at [822, 443] on input at bounding box center [819, 451] width 24 height 24
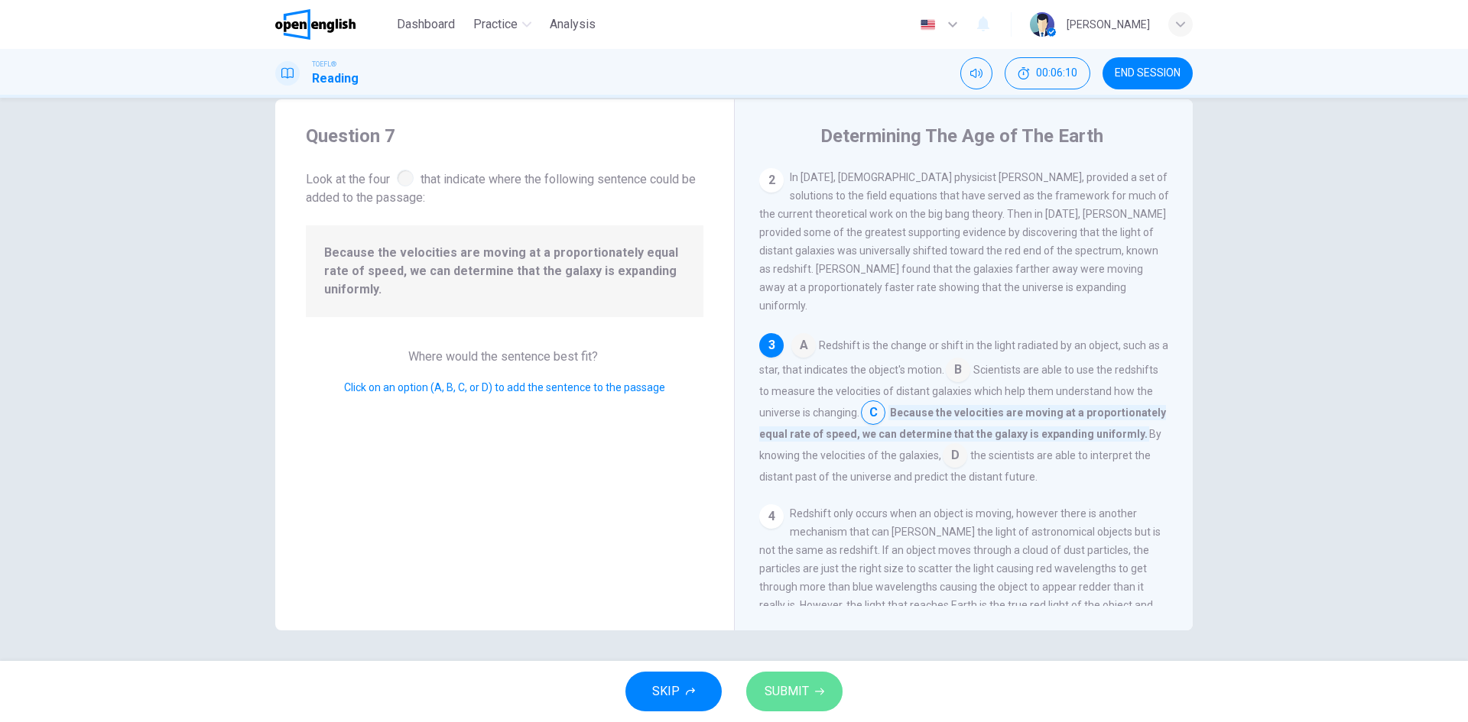
click at [792, 690] on span "SUBMIT" at bounding box center [786, 691] width 44 height 21
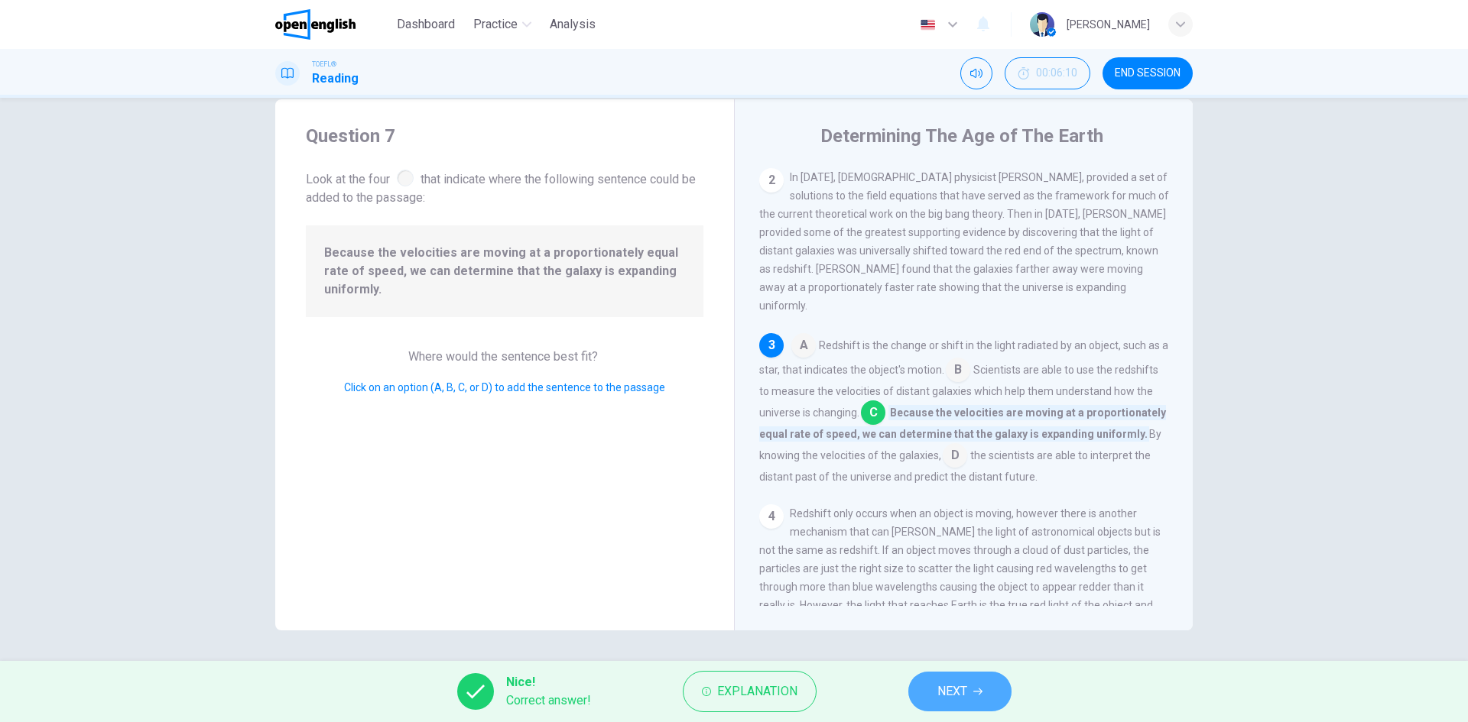
click at [959, 699] on span "NEXT" at bounding box center [952, 691] width 30 height 21
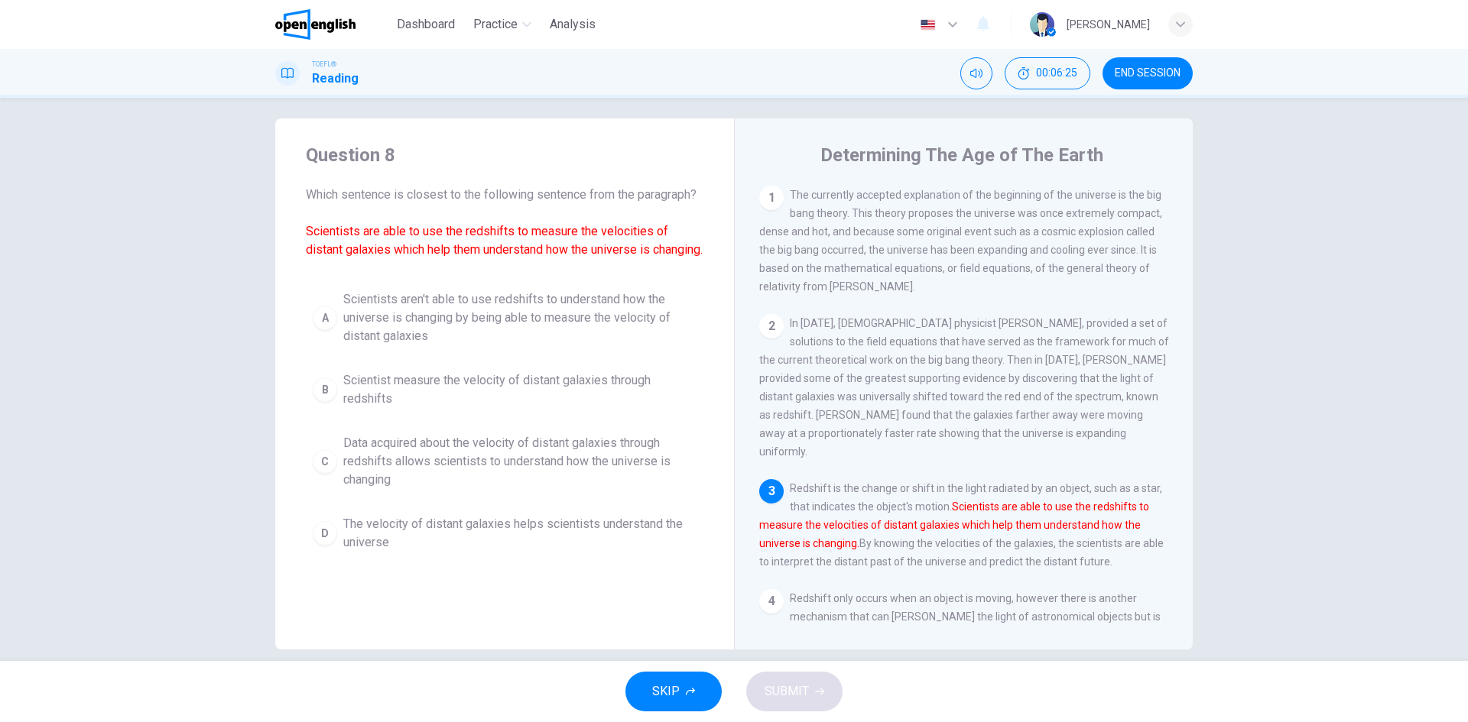
scroll to position [0, 0]
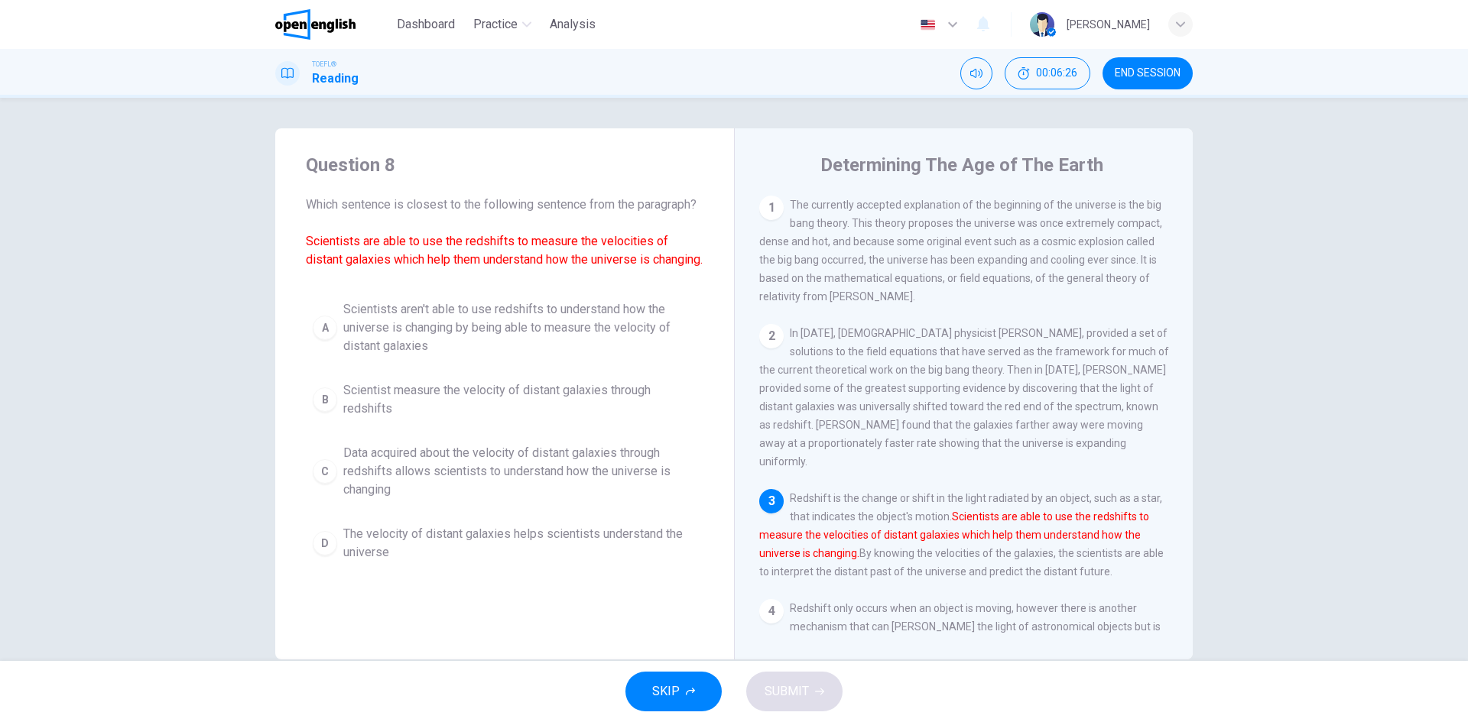
click at [349, 8] on div "Dashboard Practice Analysis English ** ​ [PERSON_NAME]" at bounding box center [733, 24] width 917 height 49
click at [348, 18] on img at bounding box center [315, 24] width 80 height 31
click at [584, 23] on span "Analysis" at bounding box center [573, 24] width 46 height 18
click at [861, 125] on div "Question 8 Which sentence is closest to the following sentence from the paragra…" at bounding box center [734, 379] width 1468 height 563
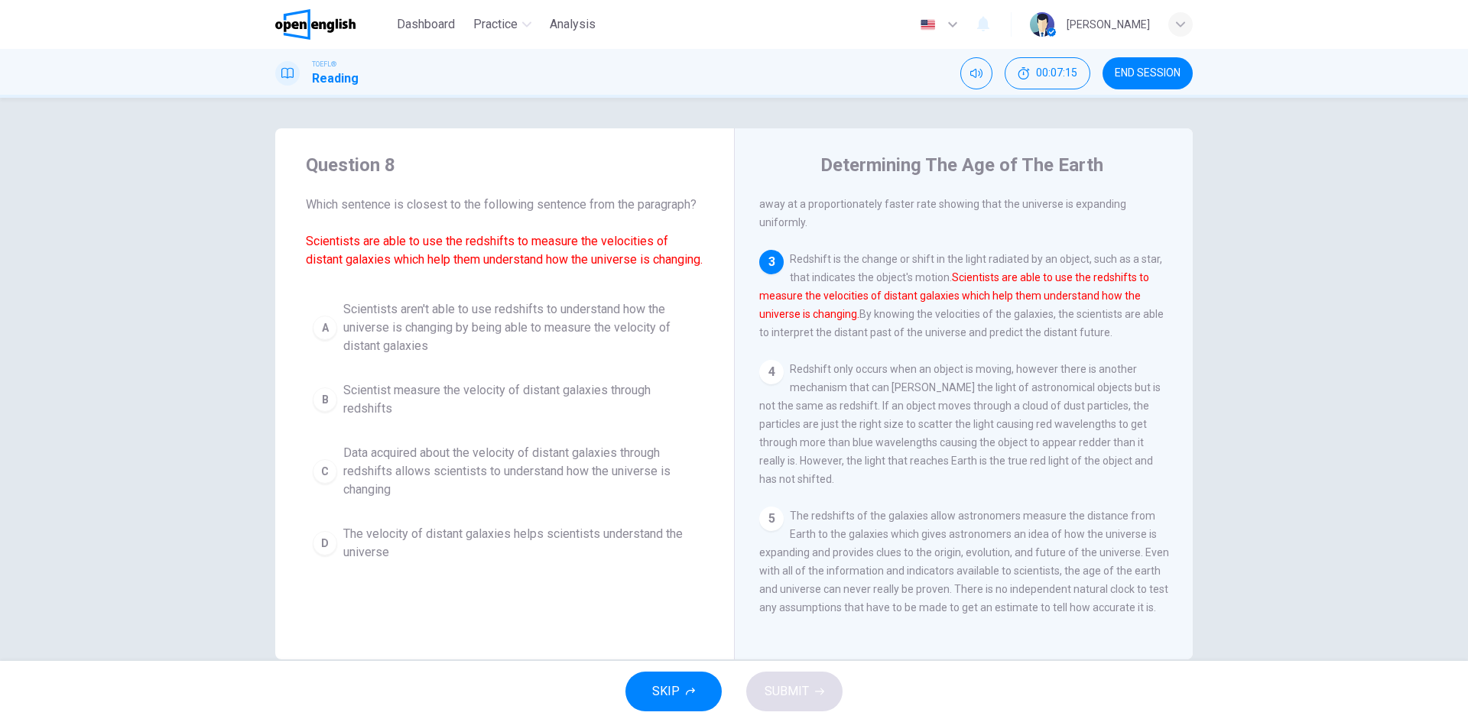
click at [334, 493] on button "C Data acquired about the velocity of distant galaxies through redshifts allows…" at bounding box center [504, 471] width 397 height 69
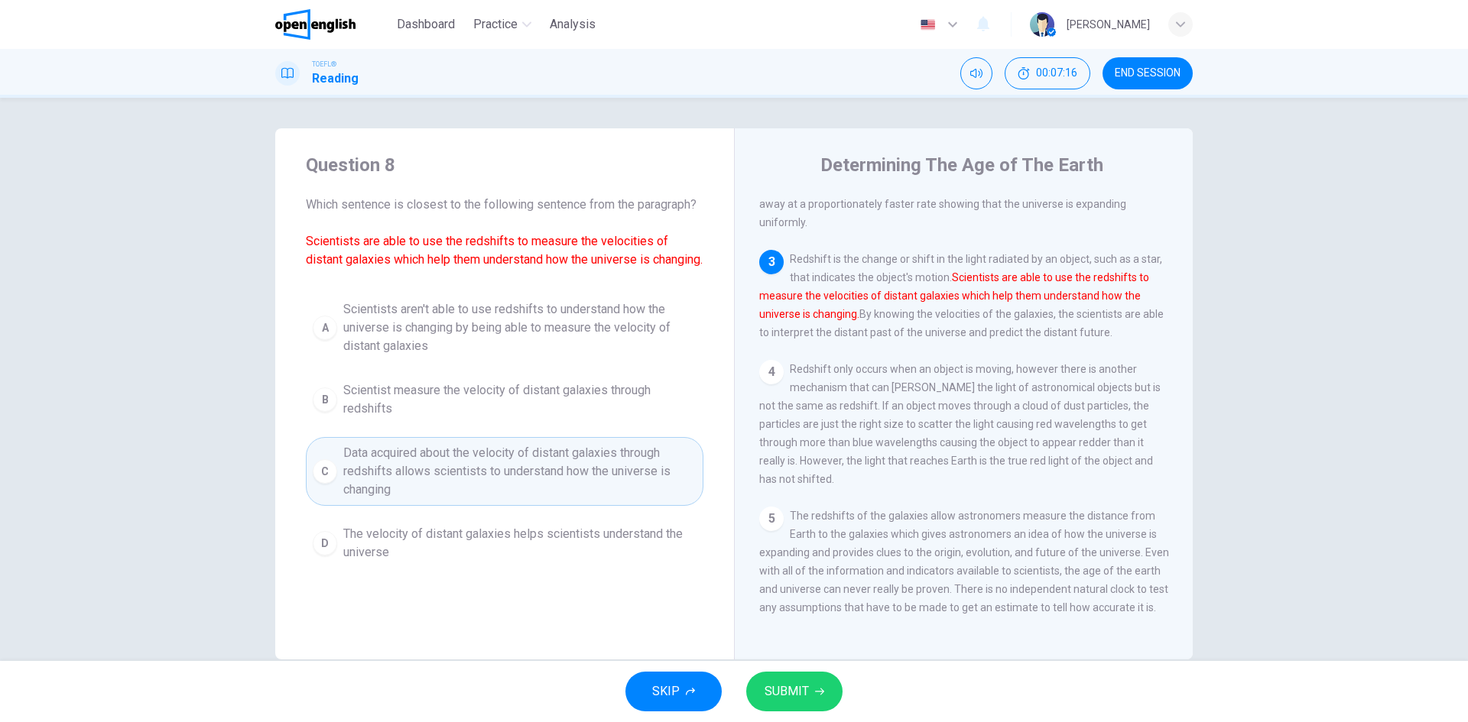
click at [806, 687] on span "SUBMIT" at bounding box center [786, 691] width 44 height 21
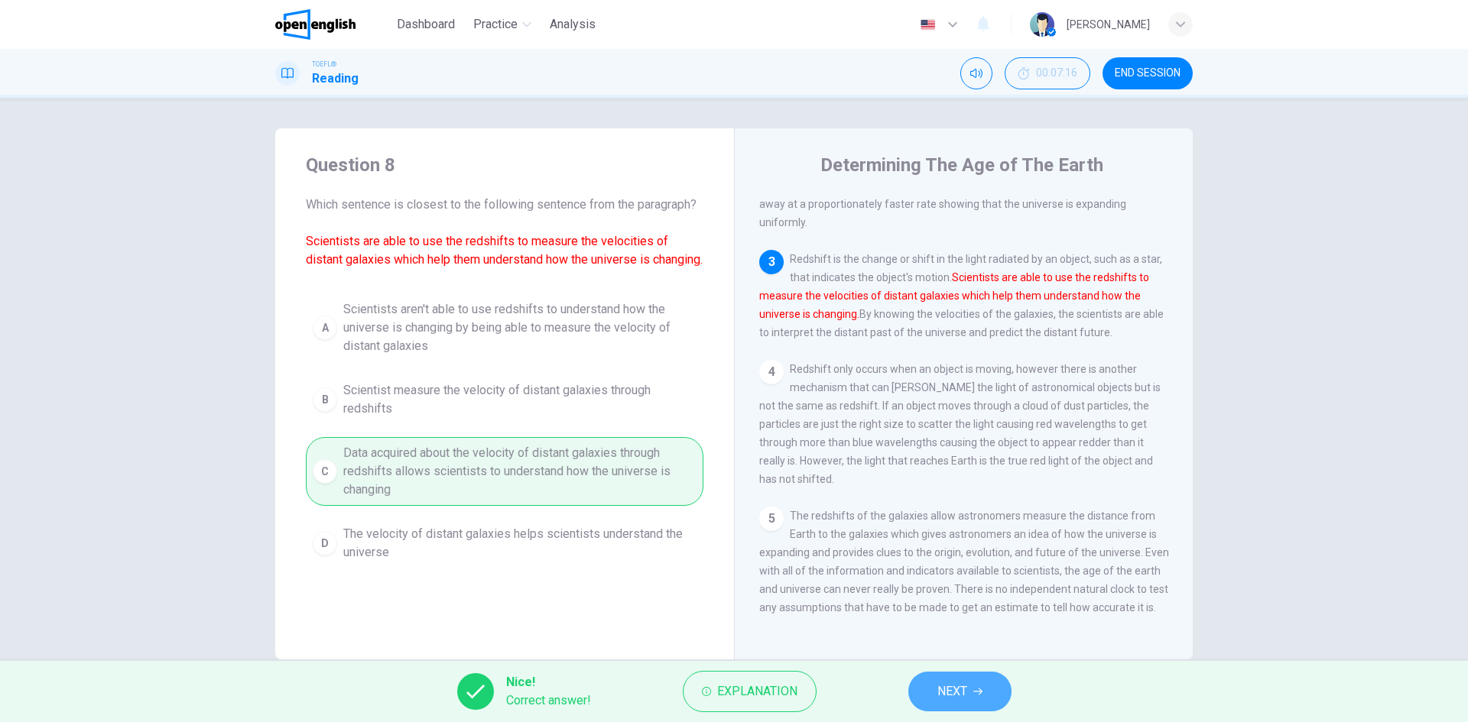
click at [954, 689] on span "NEXT" at bounding box center [952, 691] width 30 height 21
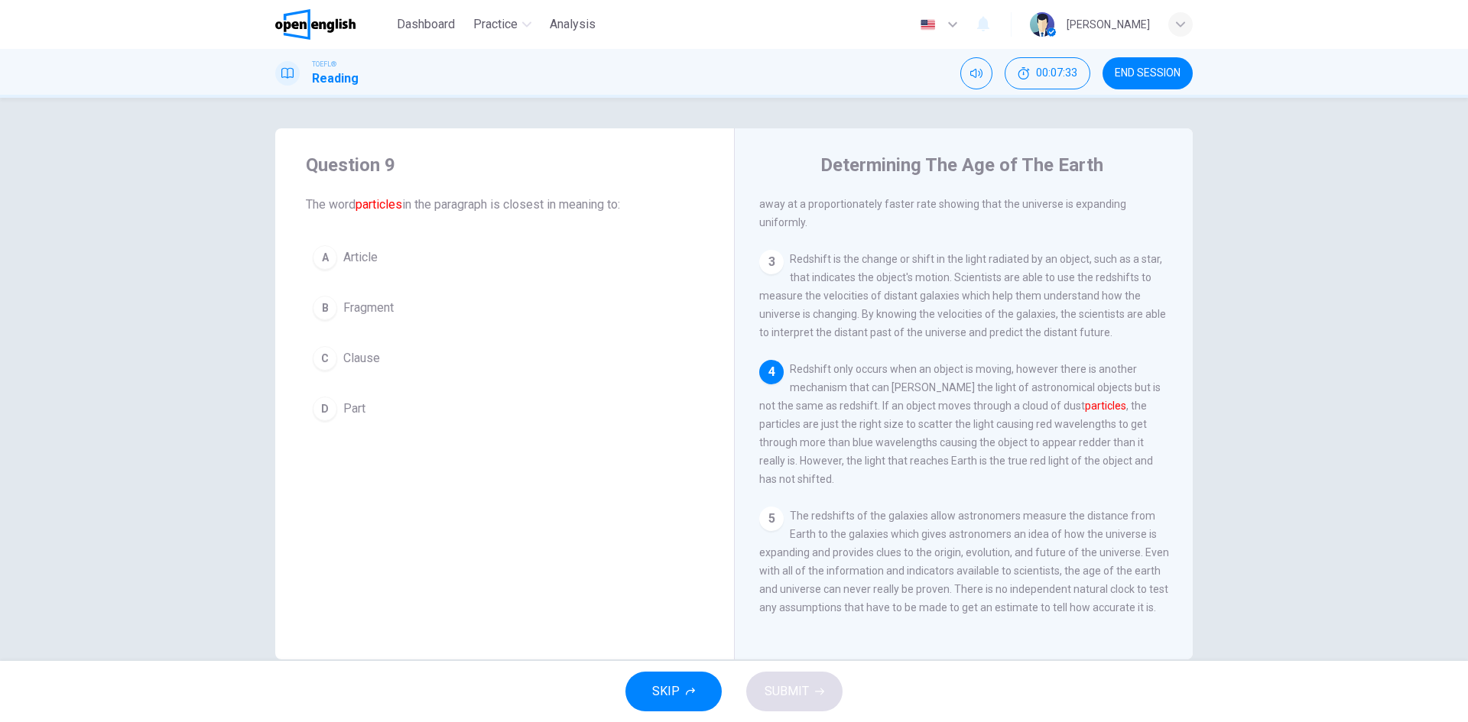
drag, startPoint x: 892, startPoint y: 352, endPoint x: 925, endPoint y: 358, distance: 33.6
click at [925, 360] on div "4 Redshift only occurs when an object is moving, however there is another mecha…" at bounding box center [964, 424] width 410 height 128
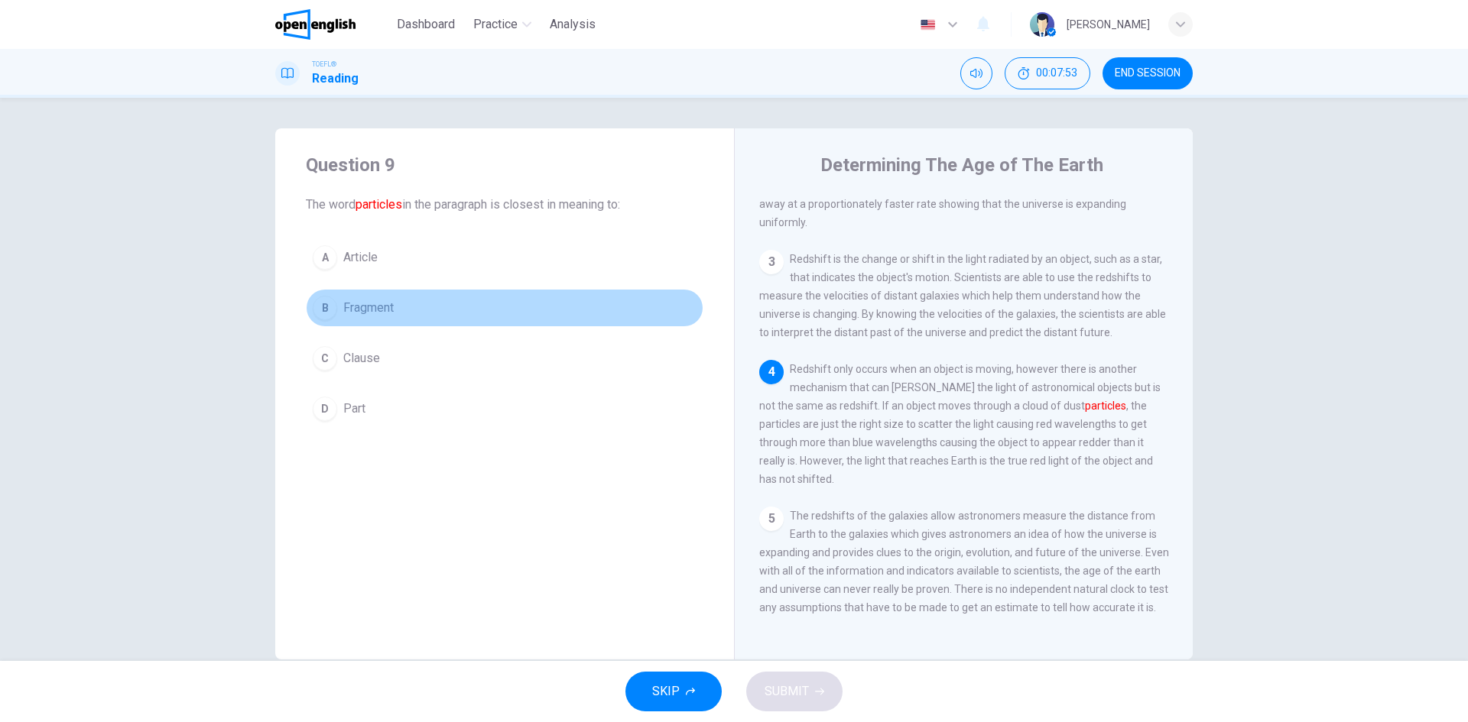
click at [339, 315] on button "B Fragment" at bounding box center [504, 308] width 397 height 38
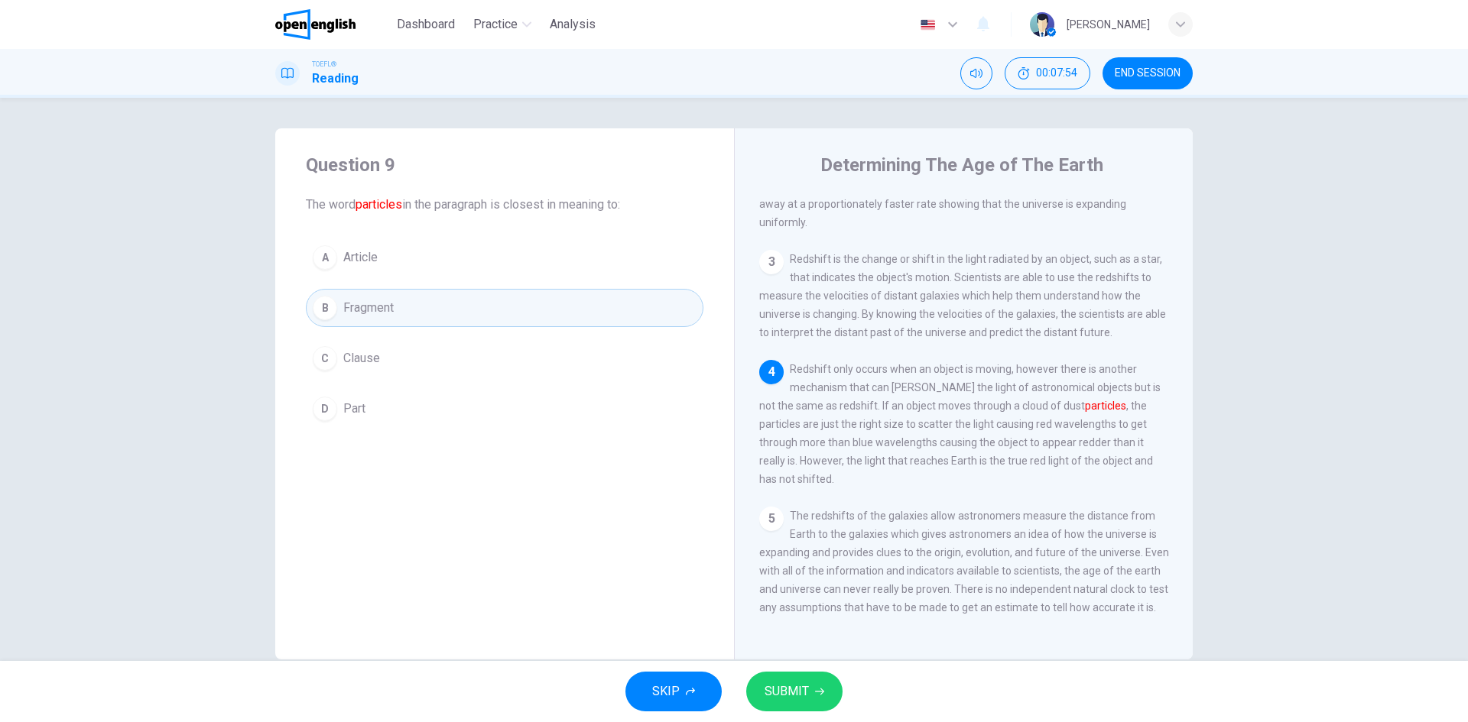
click at [813, 683] on button "SUBMIT" at bounding box center [794, 692] width 96 height 40
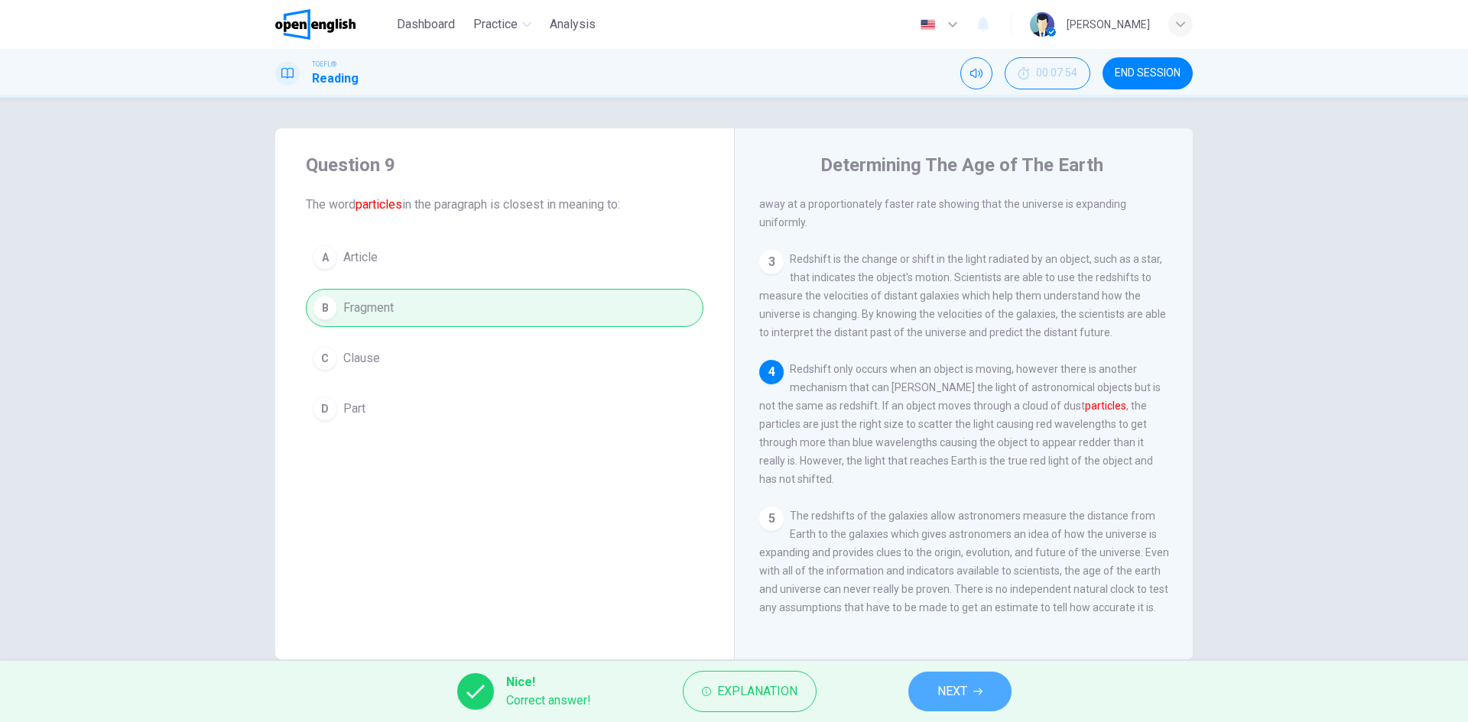
click at [942, 709] on button "NEXT" at bounding box center [959, 692] width 103 height 40
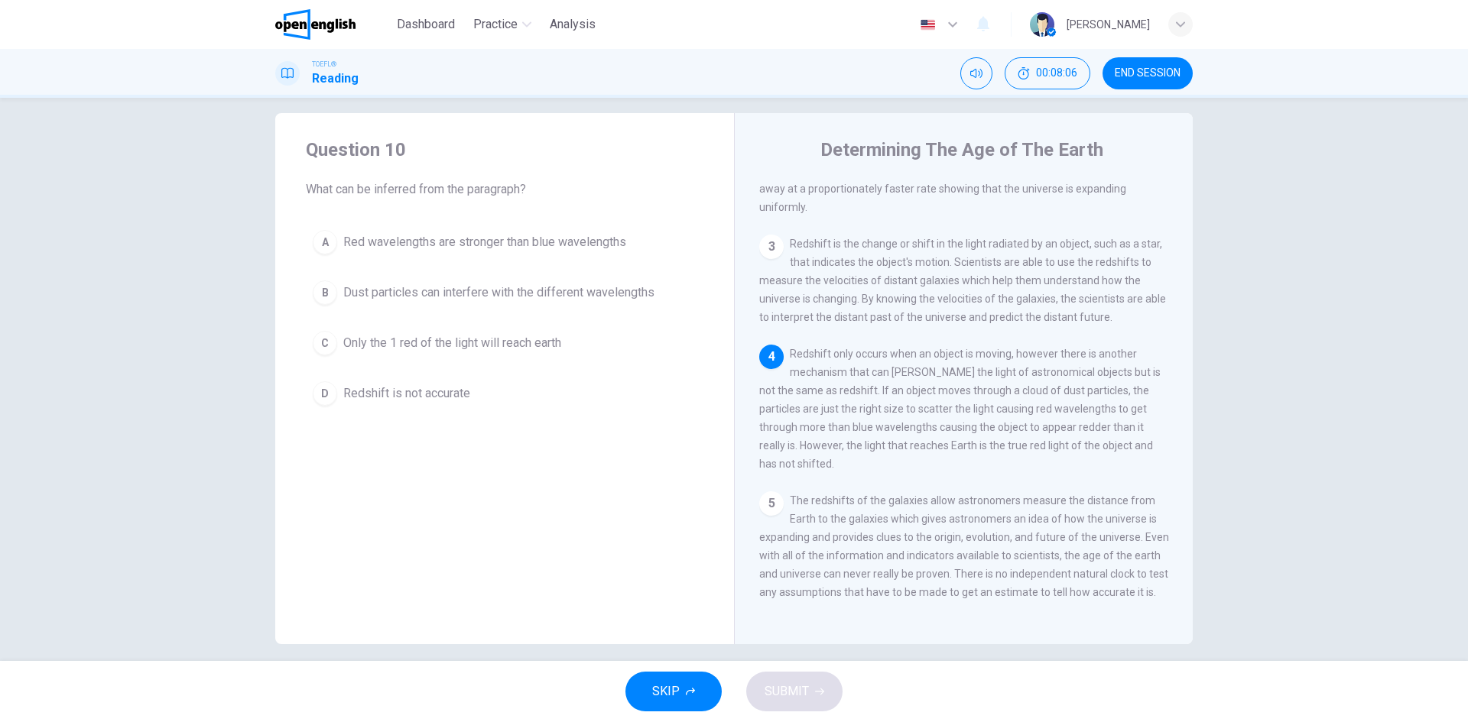
scroll to position [29, 0]
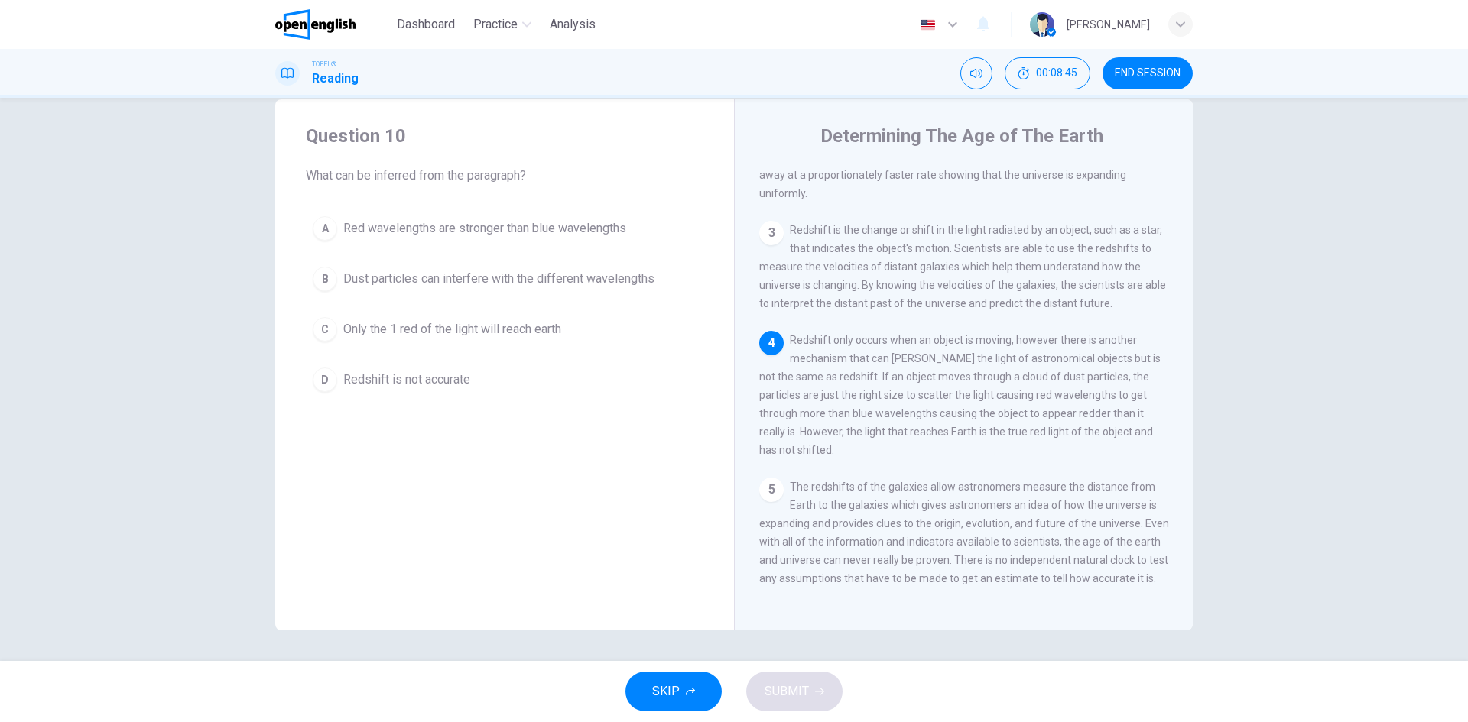
click at [615, 281] on span "Dust particles can interfere with the different wavelengths" at bounding box center [498, 279] width 311 height 18
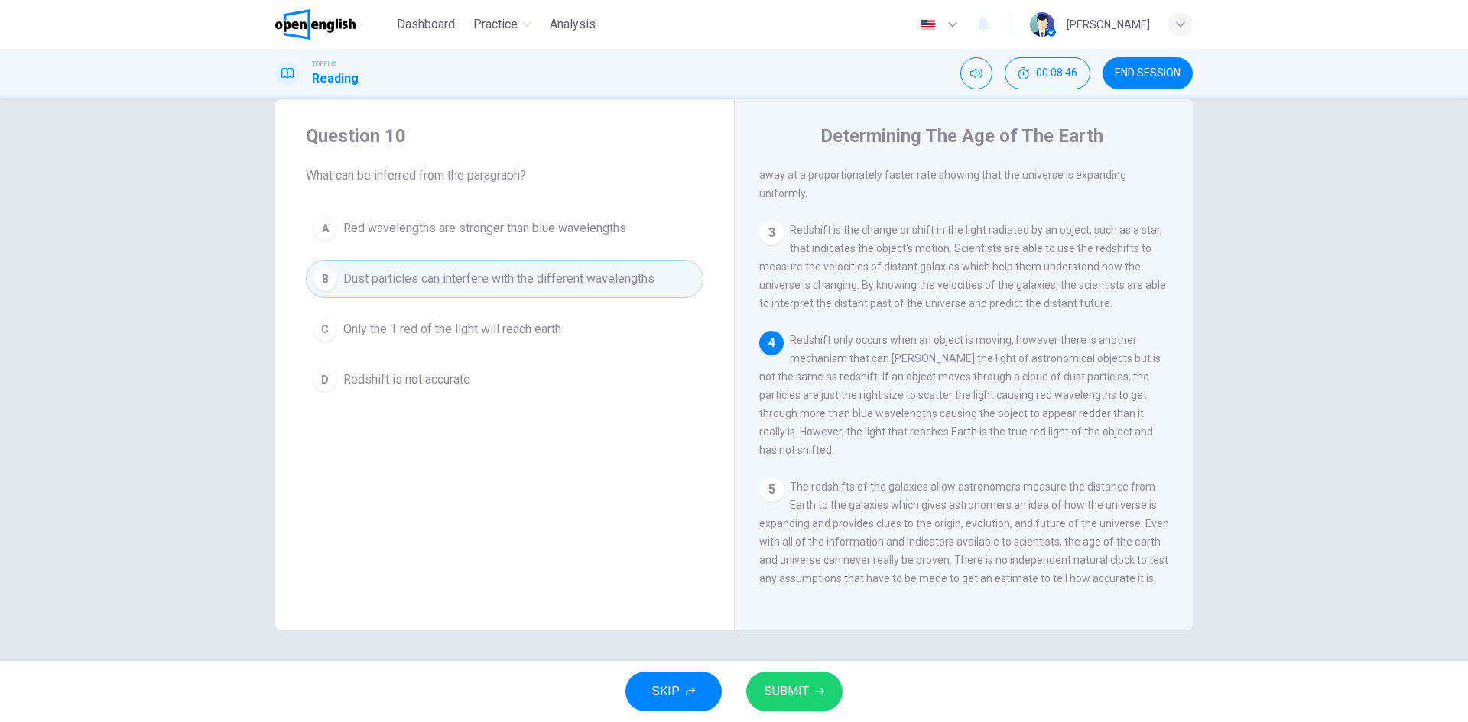
click at [806, 696] on span "SUBMIT" at bounding box center [786, 691] width 44 height 21
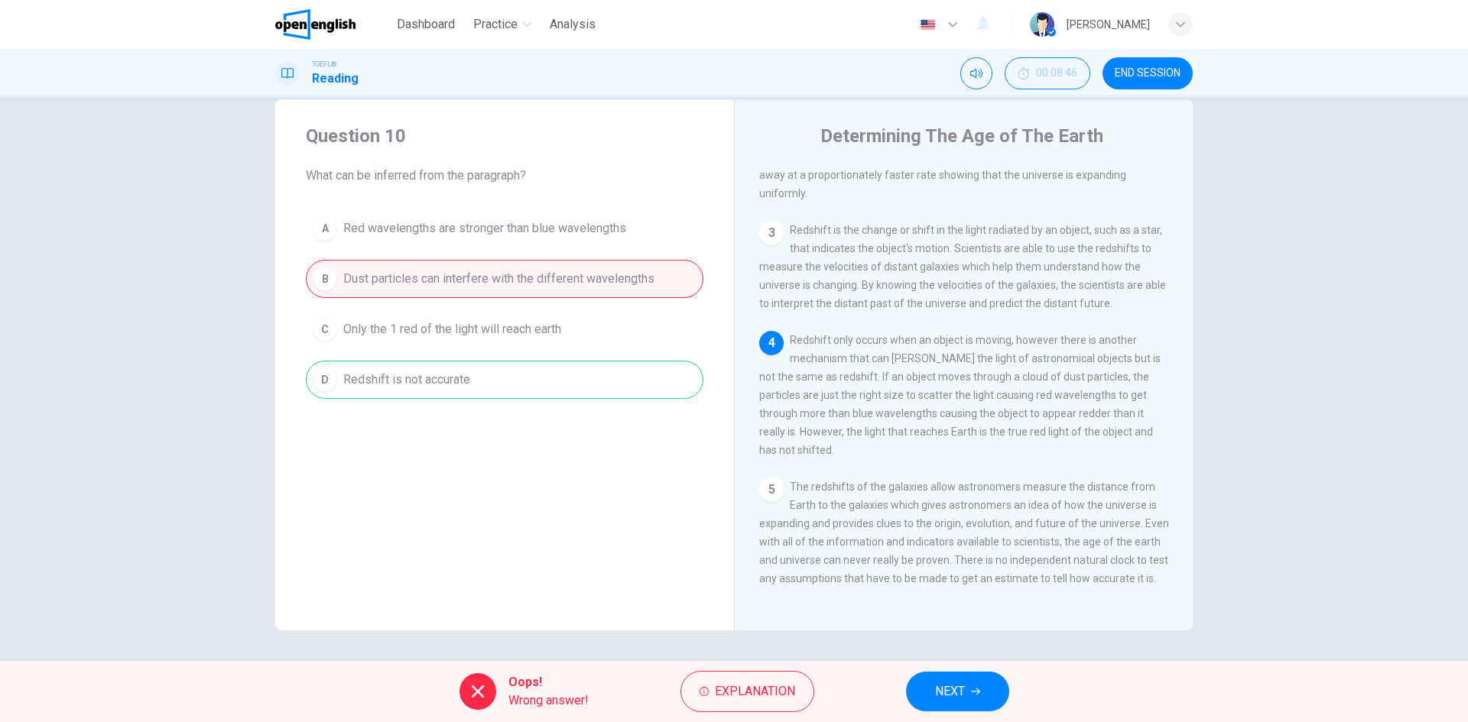
click at [933, 697] on button "NEXT" at bounding box center [957, 692] width 103 height 40
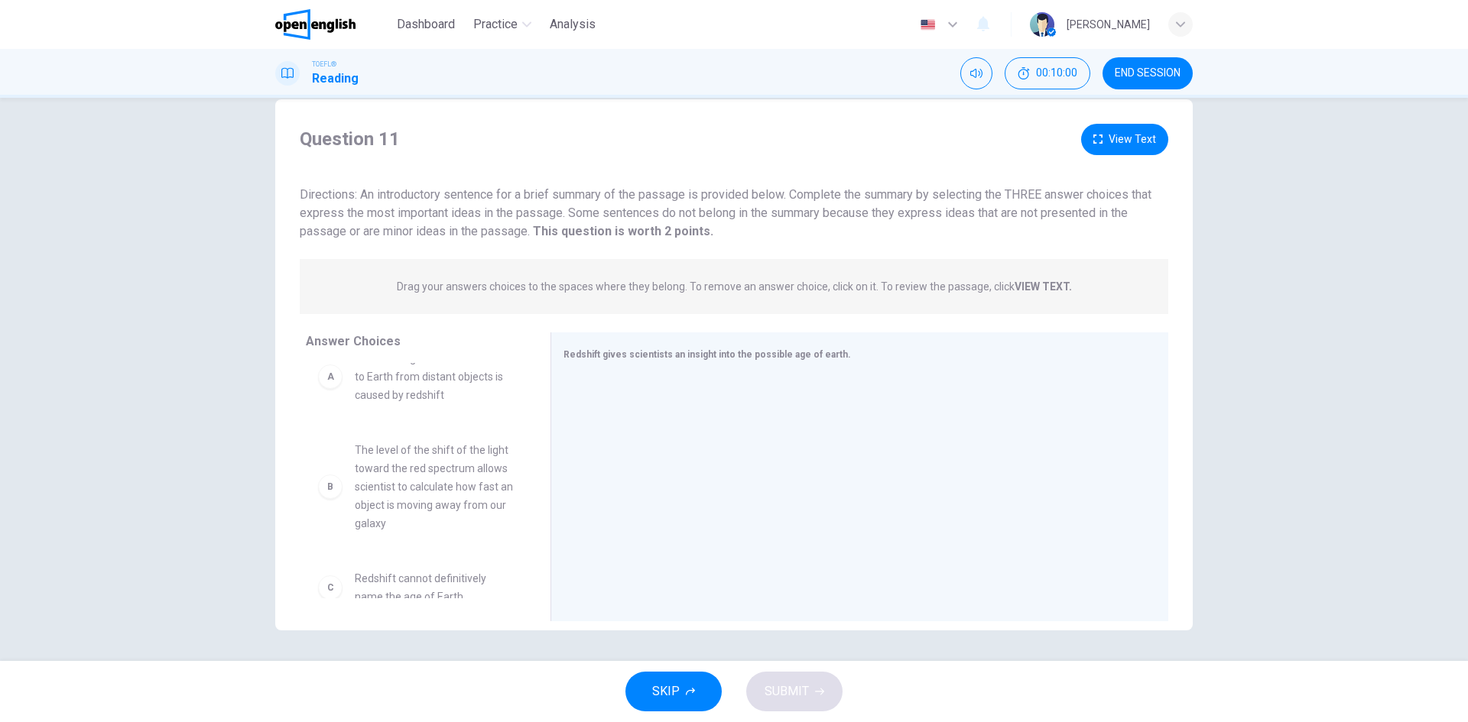
scroll to position [0, 0]
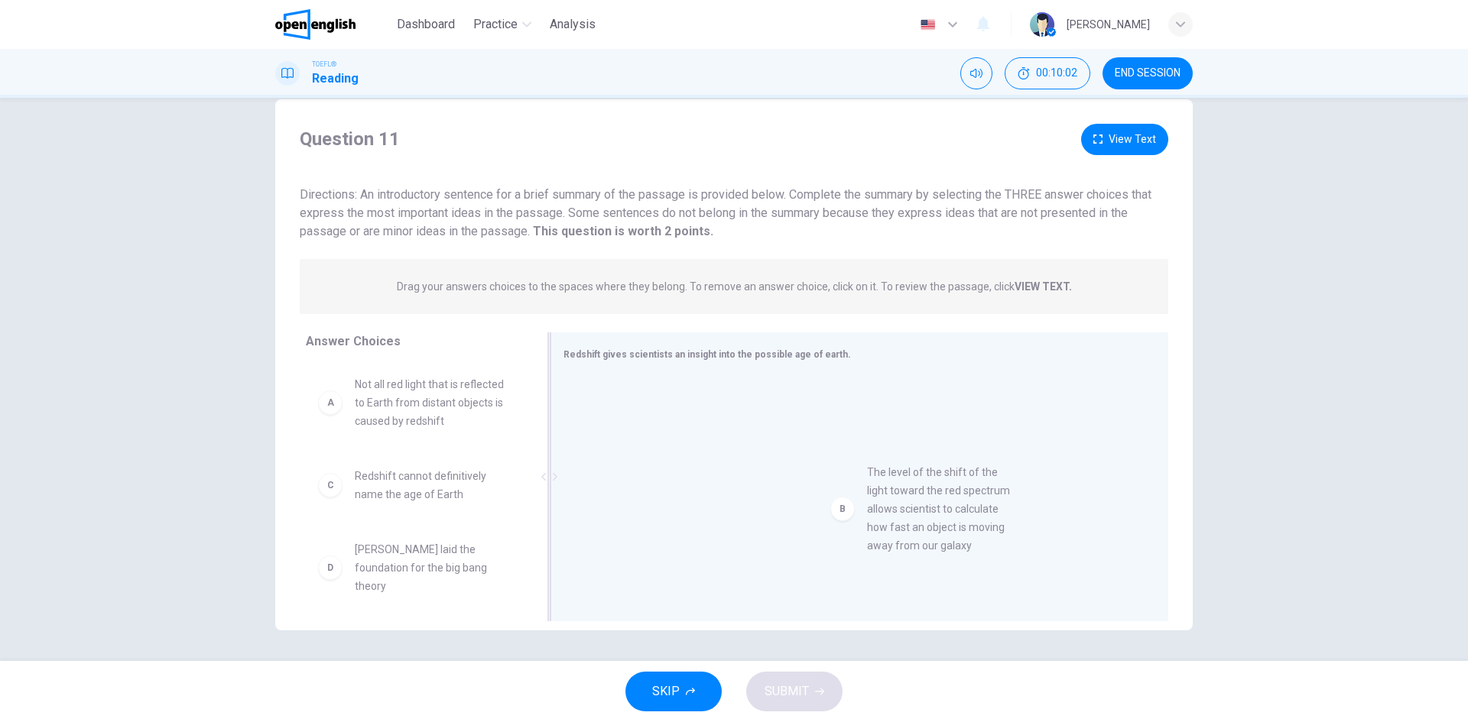
drag, startPoint x: 430, startPoint y: 517, endPoint x: 768, endPoint y: 478, distance: 340.9
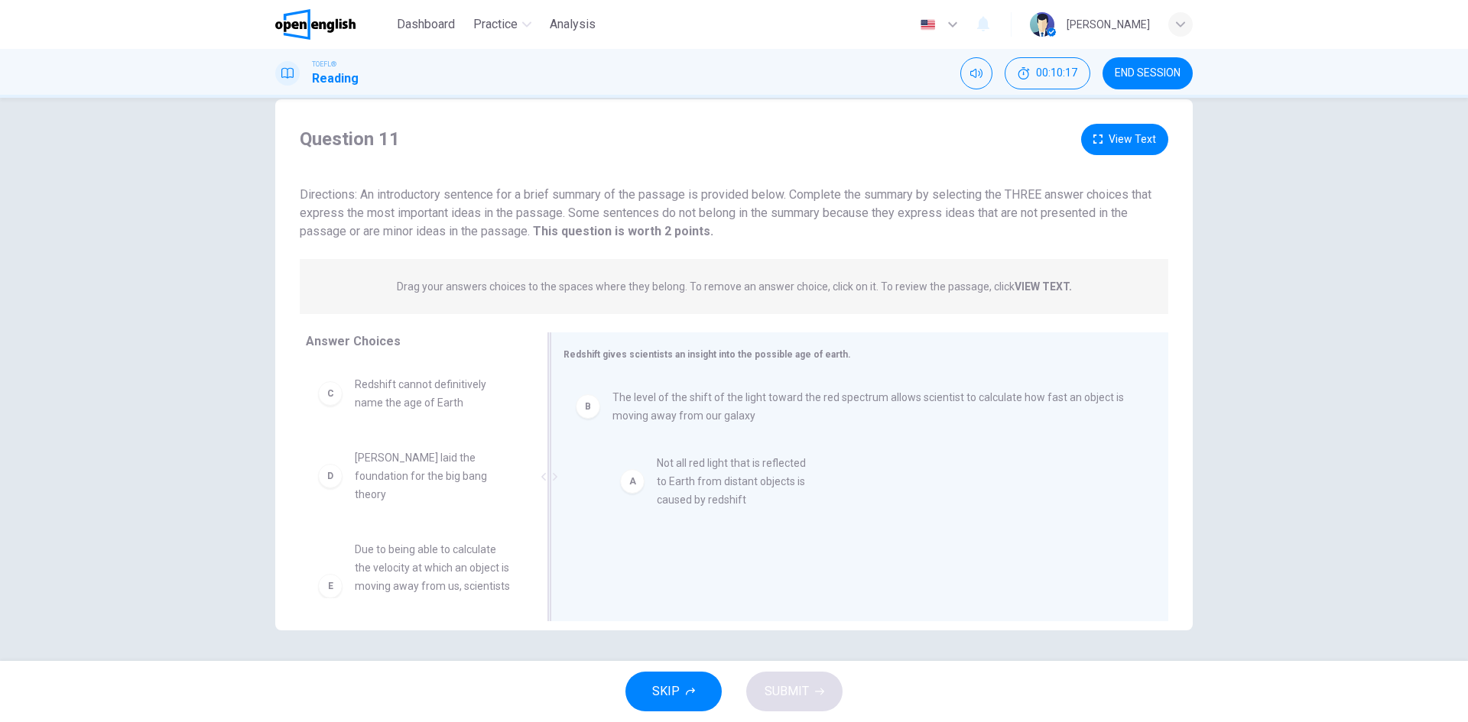
drag, startPoint x: 409, startPoint y: 411, endPoint x: 729, endPoint y: 497, distance: 331.5
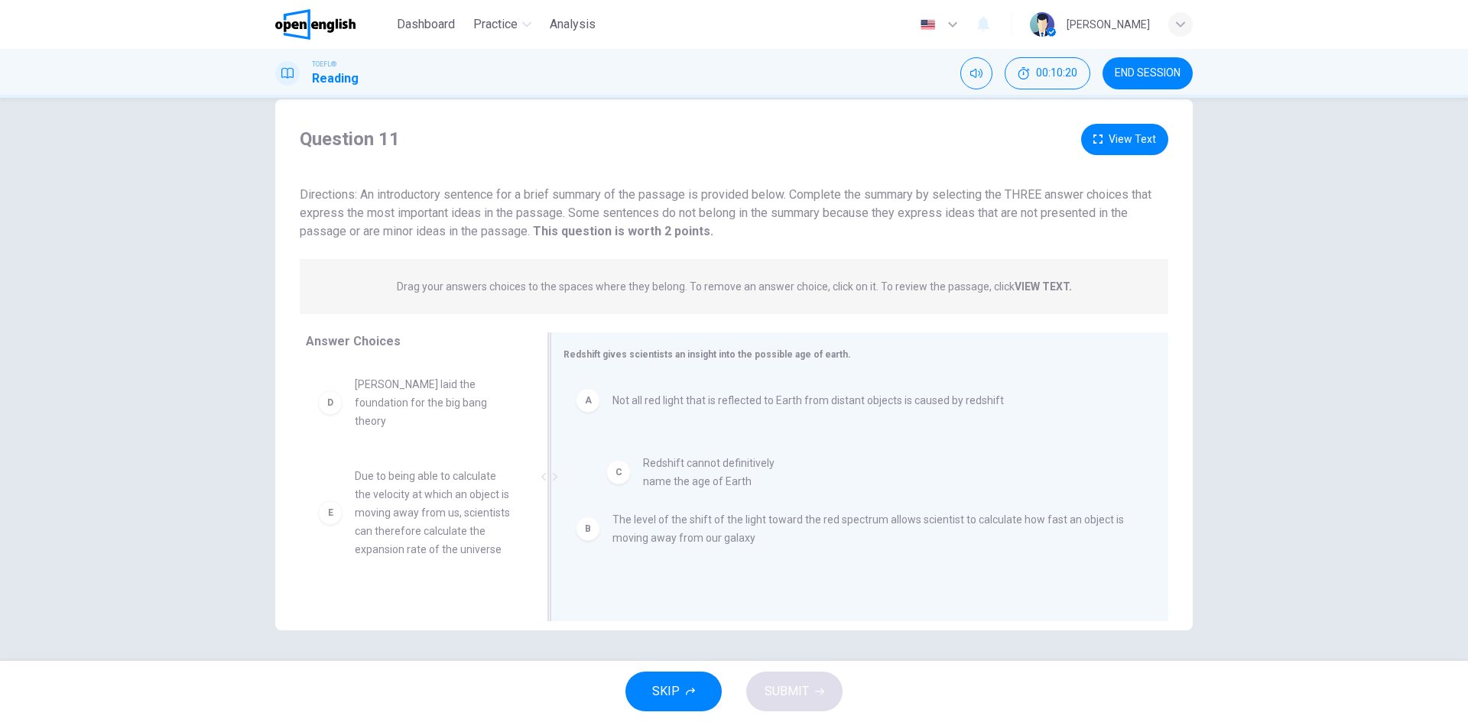
drag, startPoint x: 412, startPoint y: 397, endPoint x: 713, endPoint y: 476, distance: 311.5
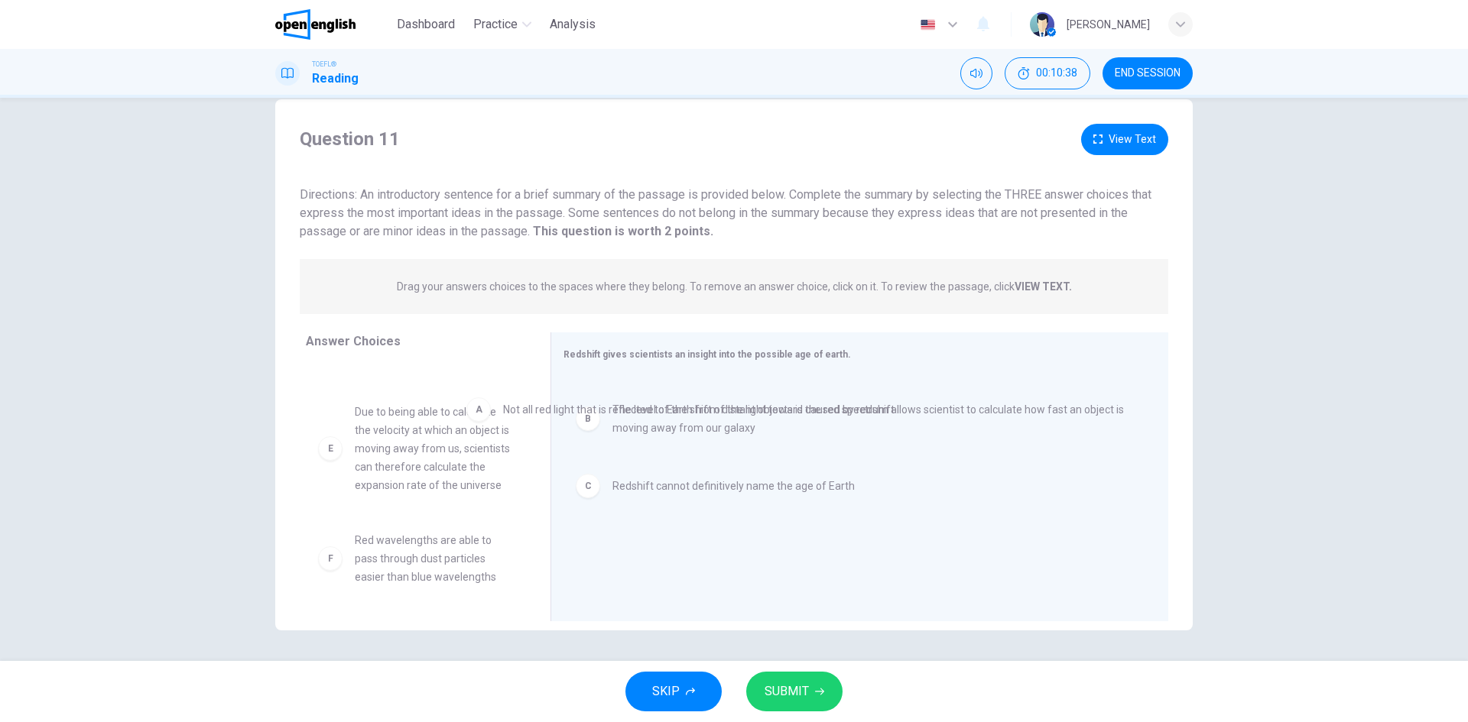
scroll to position [80, 0]
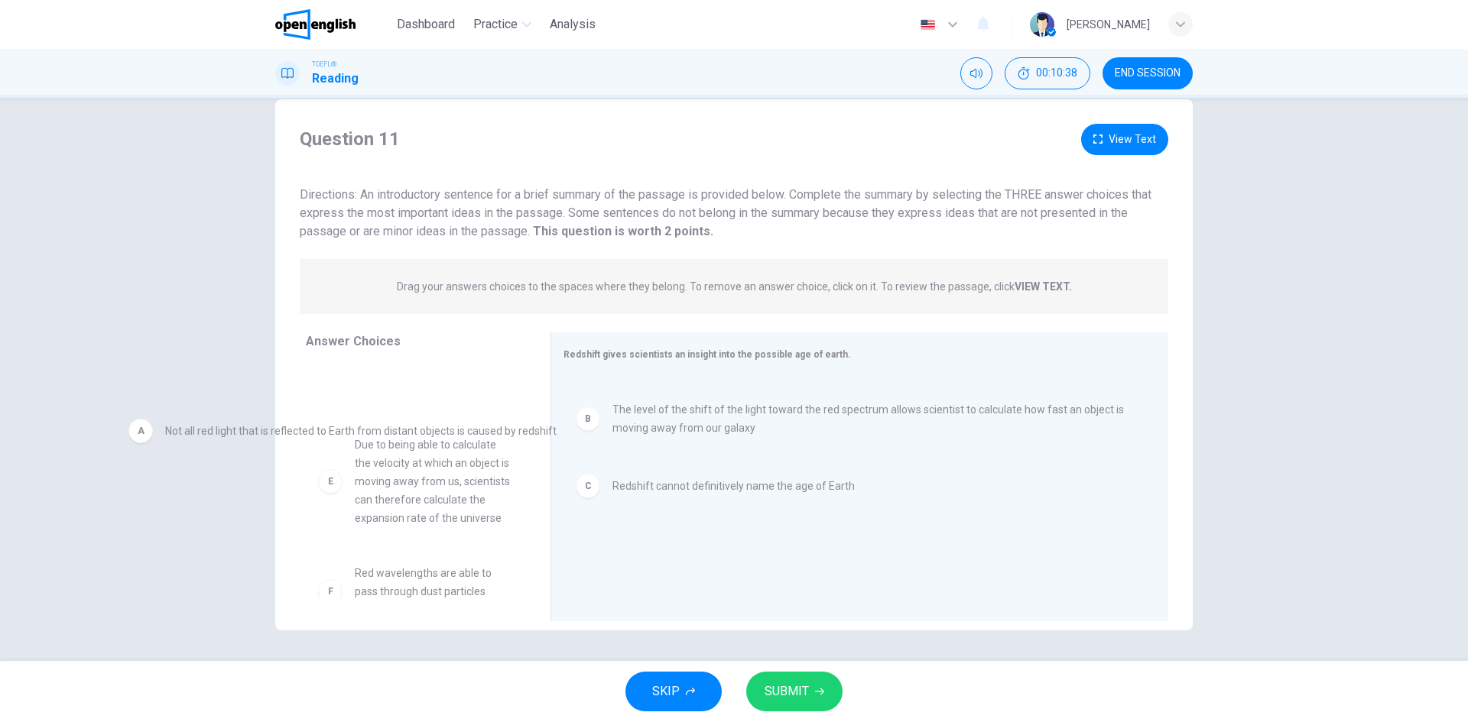
drag, startPoint x: 663, startPoint y: 411, endPoint x: 442, endPoint y: 447, distance: 223.8
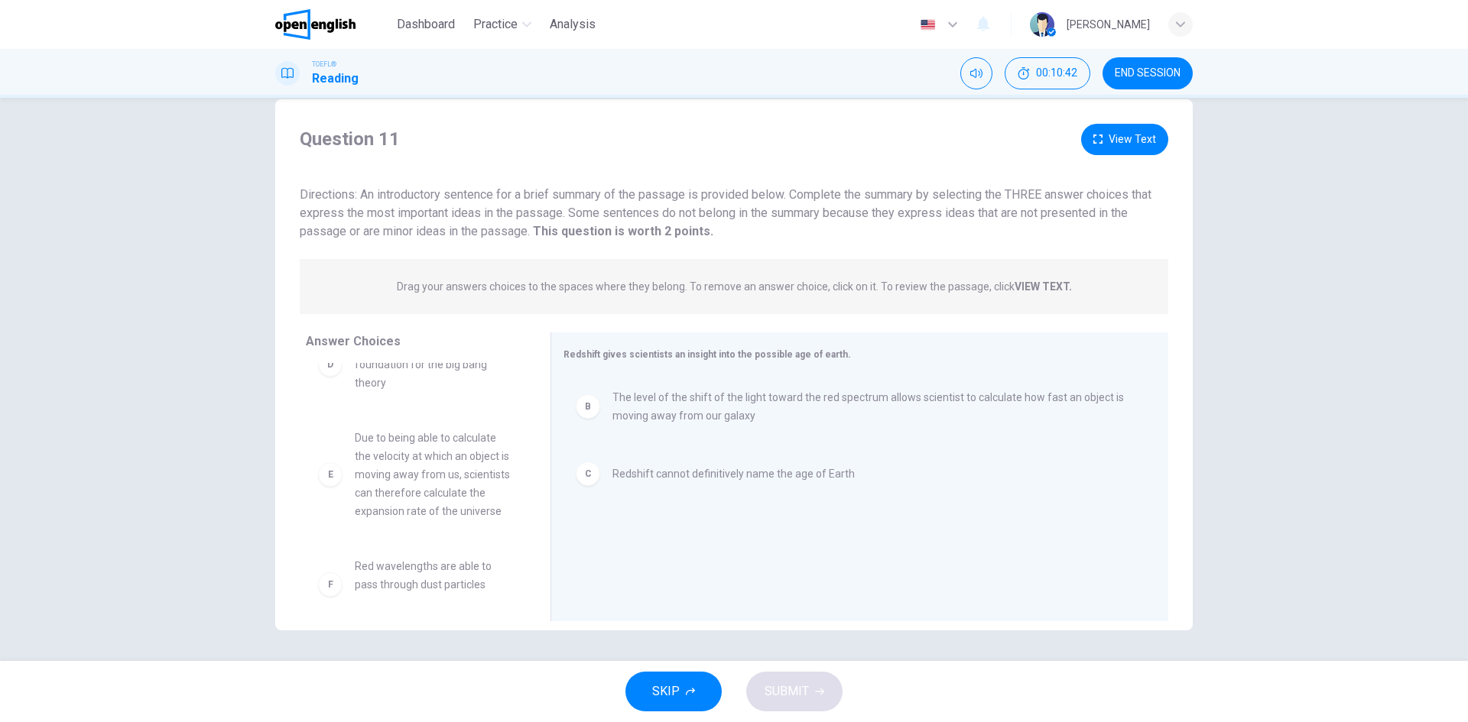
scroll to position [157, 0]
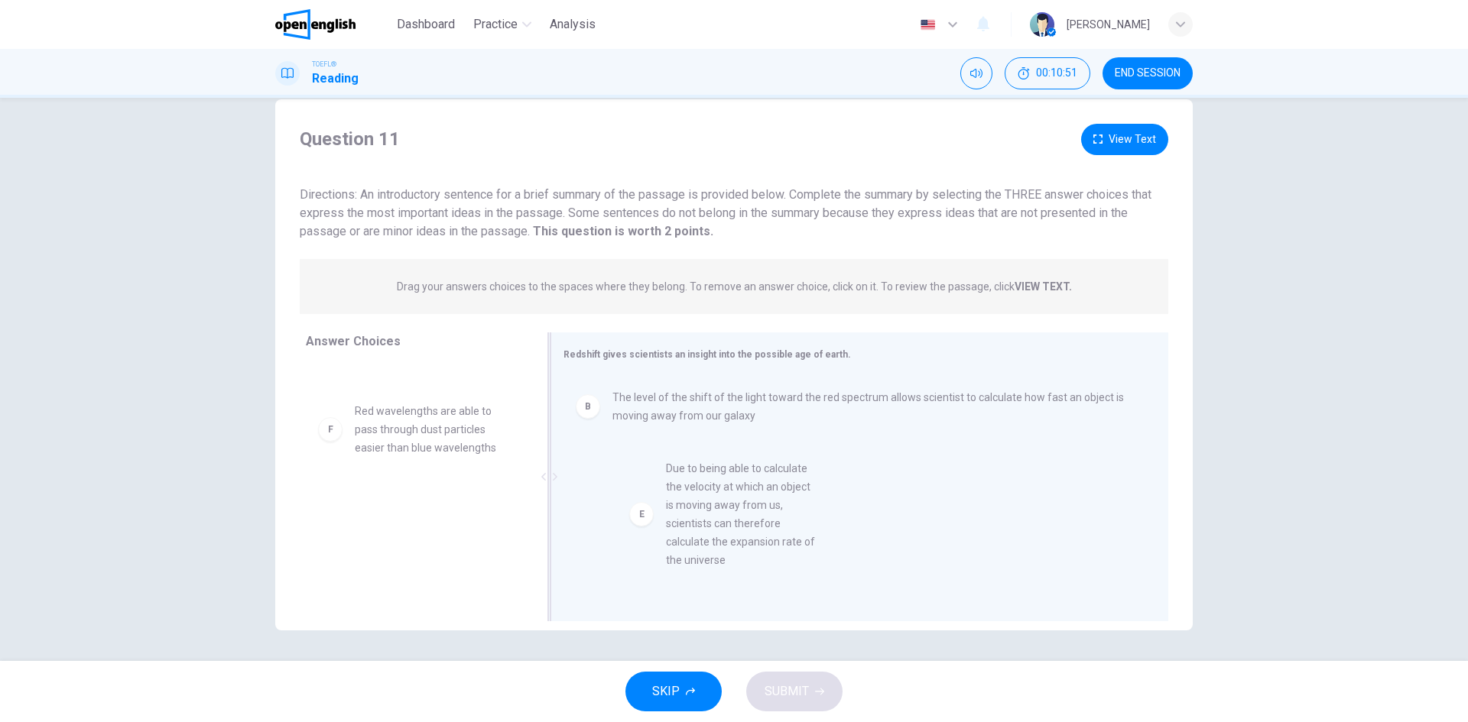
drag, startPoint x: 398, startPoint y: 446, endPoint x: 722, endPoint y: 504, distance: 329.3
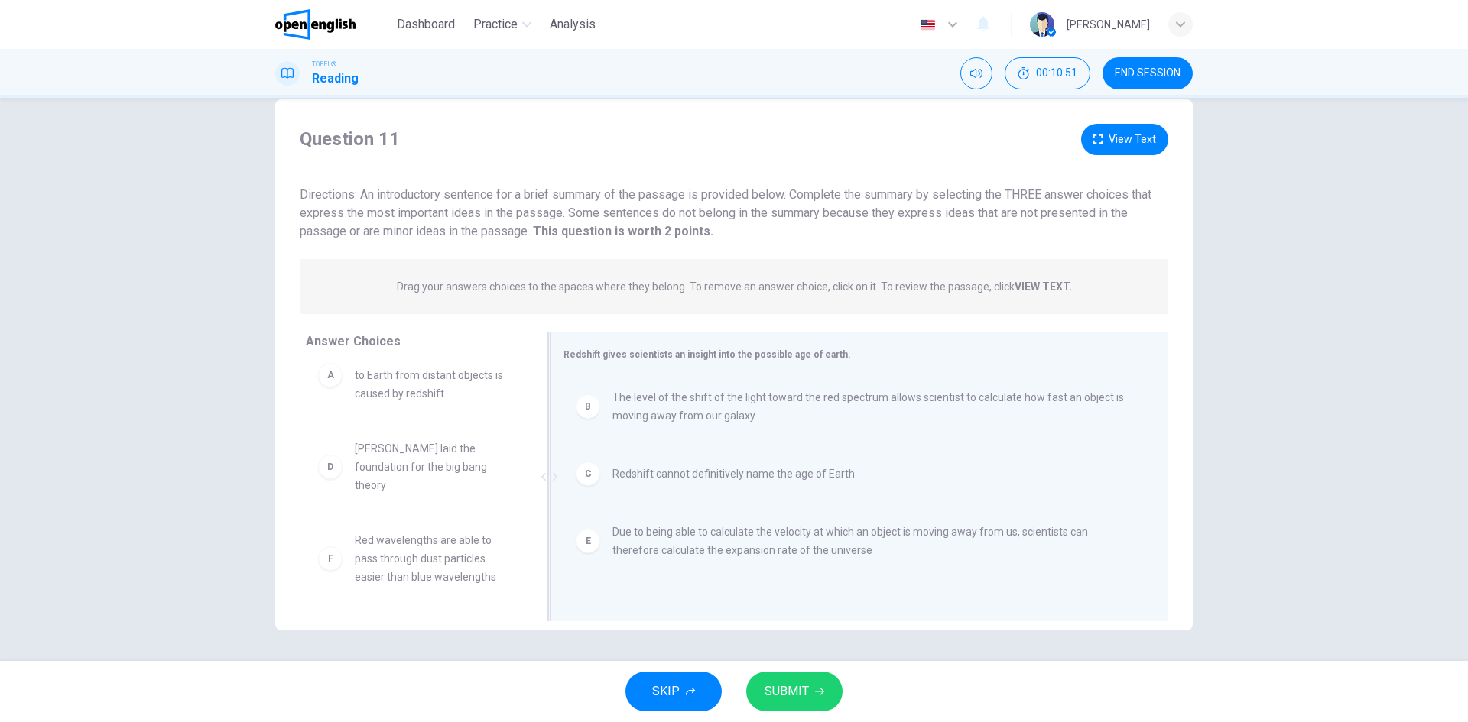
scroll to position [28, 0]
click at [815, 692] on icon "button" at bounding box center [819, 692] width 9 height 7
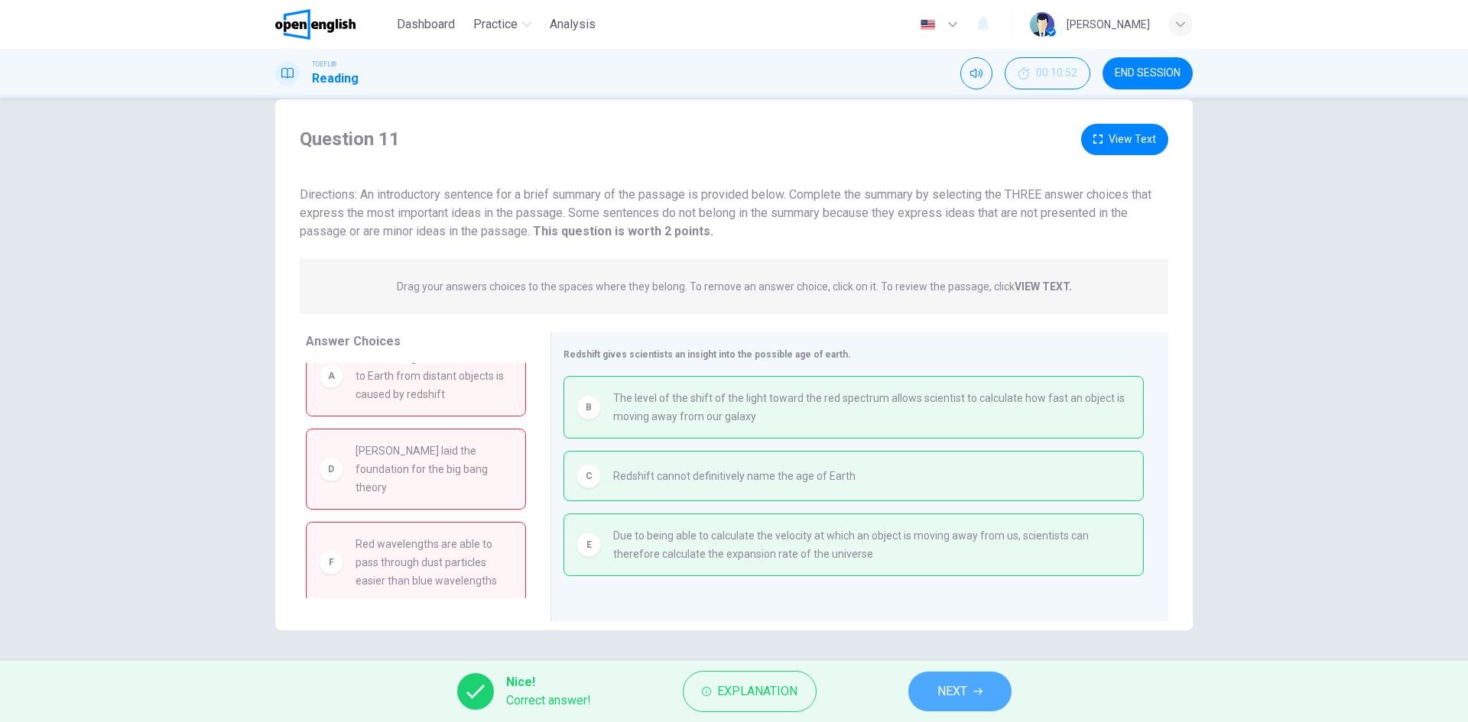
click at [978, 696] on icon "button" at bounding box center [977, 691] width 9 height 9
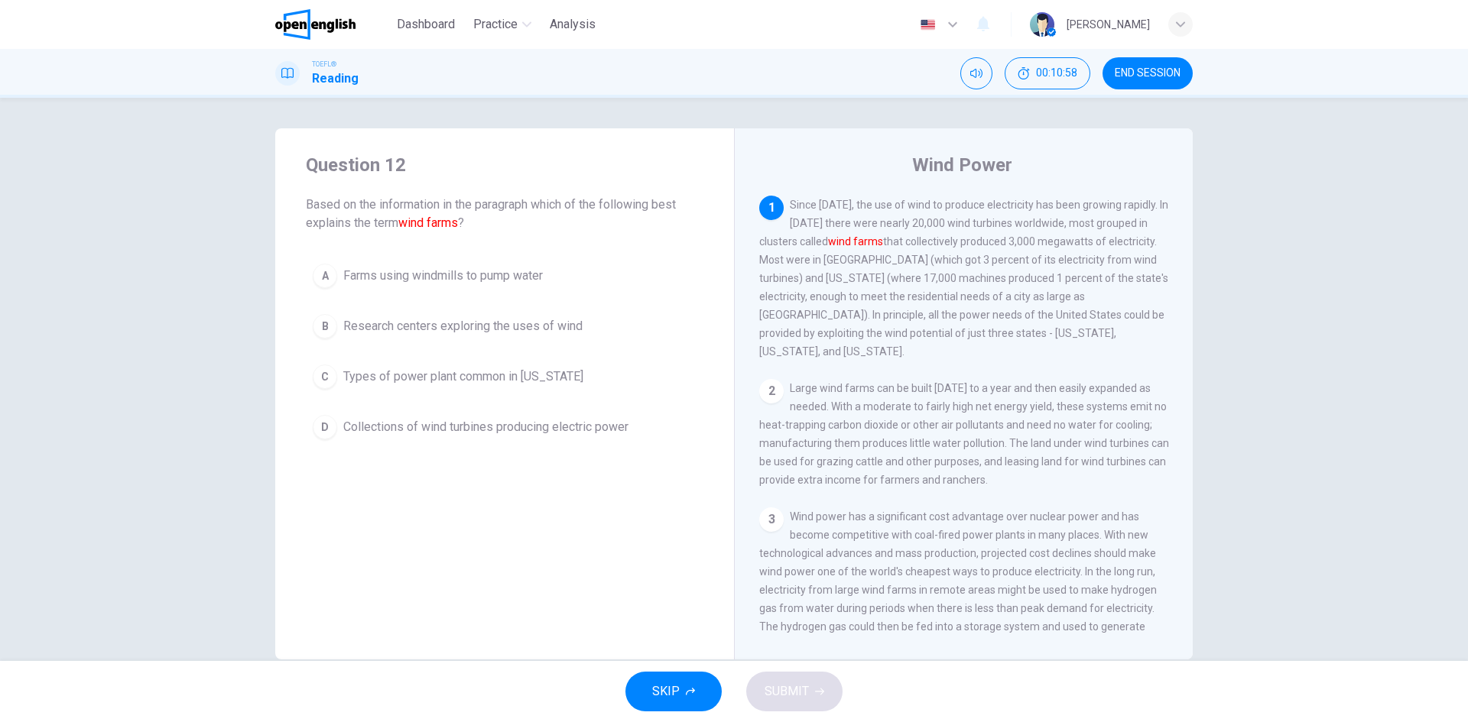
click at [1162, 64] on button "END SESSION" at bounding box center [1147, 73] width 90 height 32
